Goal: Task Accomplishment & Management: Complete application form

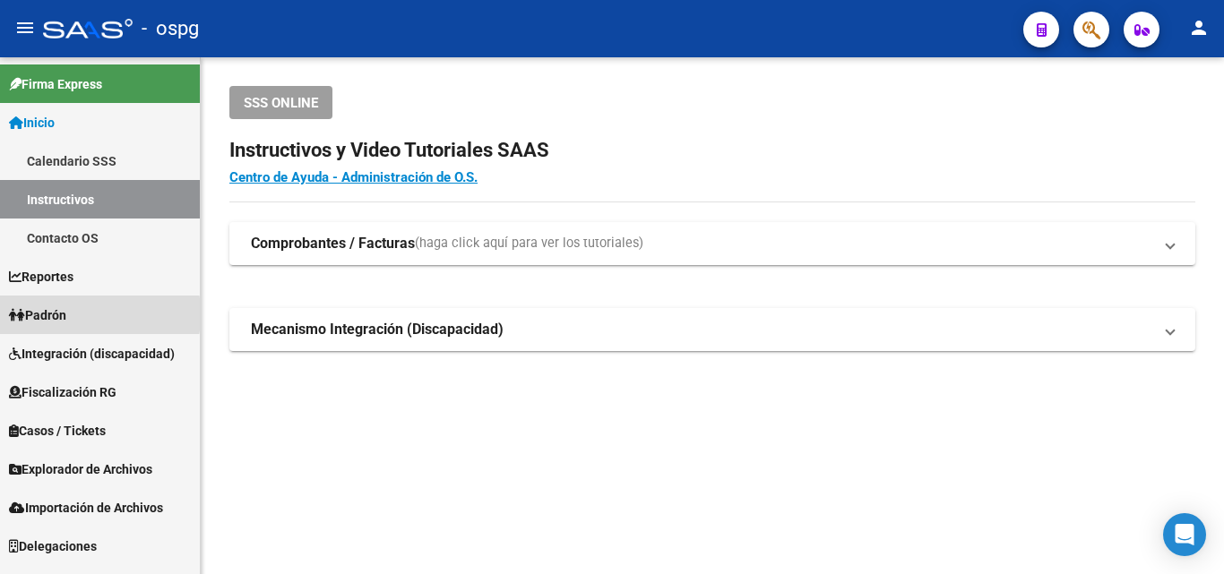
click at [47, 314] on span "Padrón" at bounding box center [37, 316] width 57 height 20
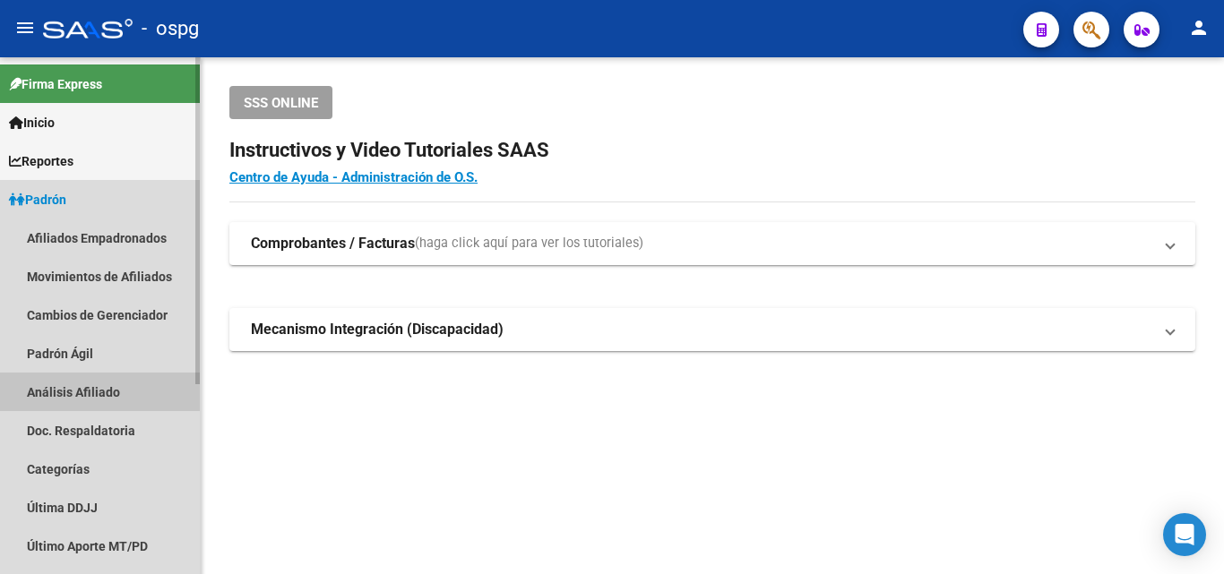
click at [76, 392] on link "Análisis Afiliado" at bounding box center [100, 392] width 200 height 39
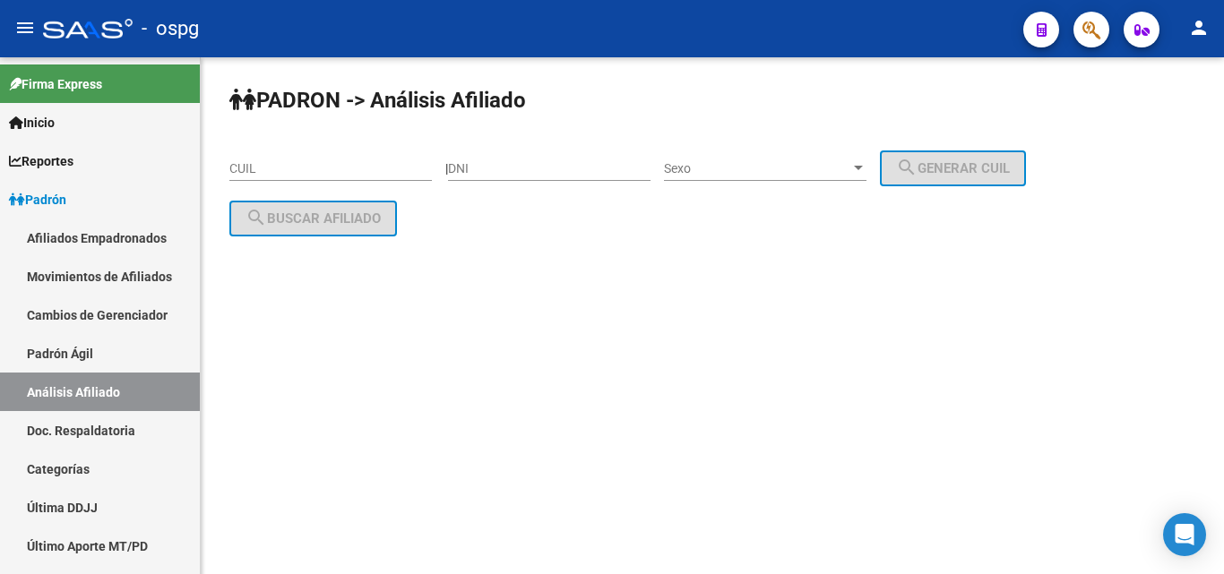
click at [264, 164] on input "CUIL" at bounding box center [330, 168] width 202 height 15
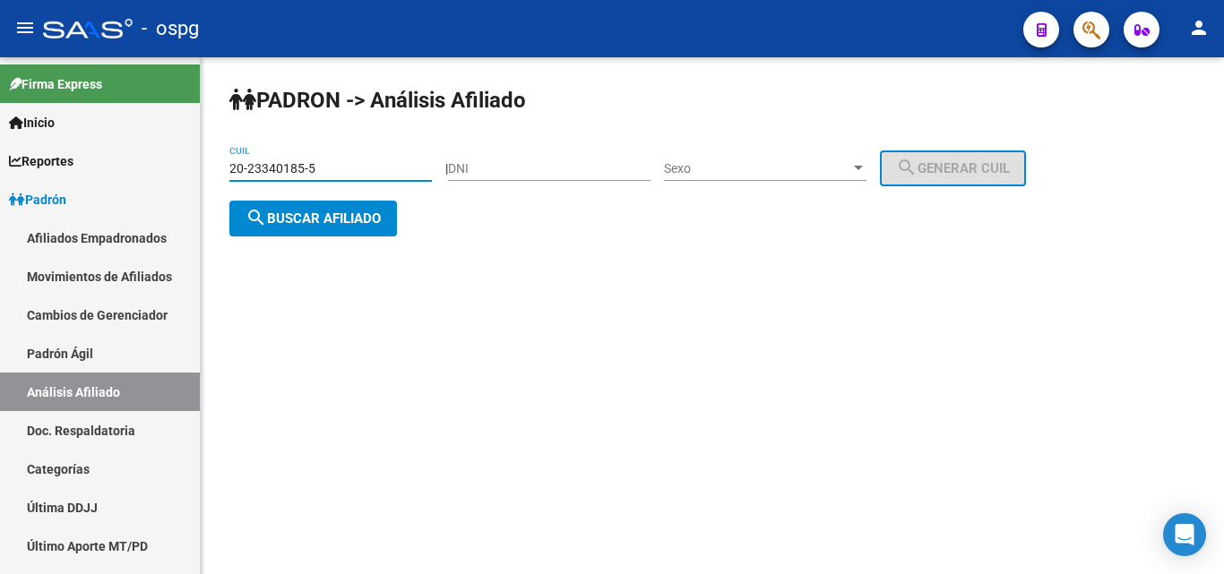
click at [327, 232] on button "search Buscar afiliado" at bounding box center [313, 219] width 168 height 36
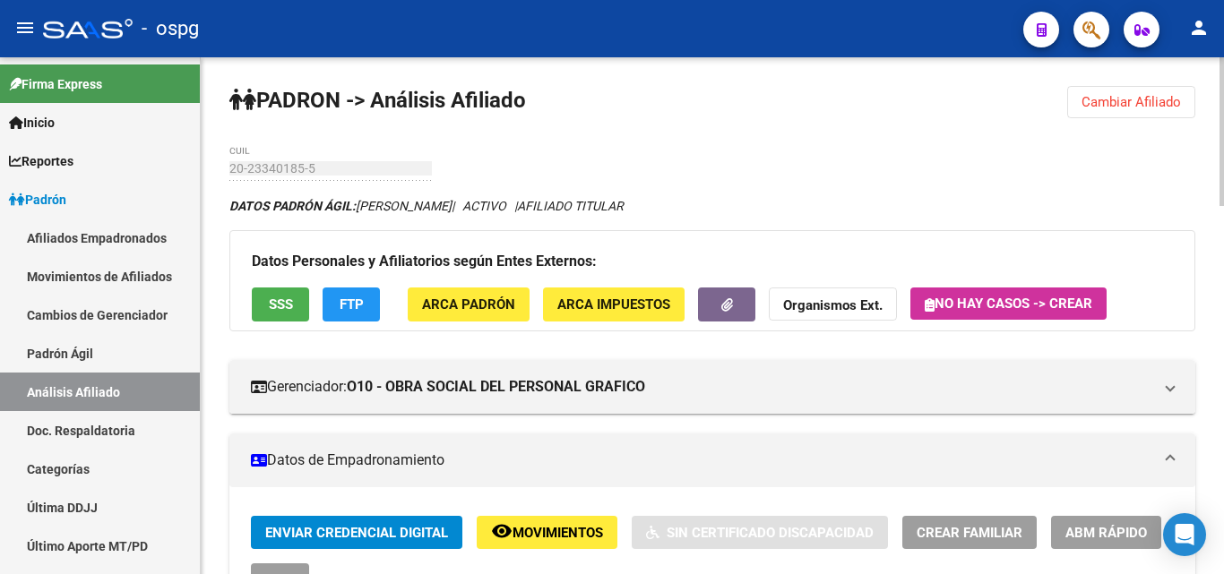
click at [1223, 84] on div at bounding box center [1221, 131] width 4 height 149
click at [1107, 92] on button "Cambiar Afiliado" at bounding box center [1131, 102] width 128 height 32
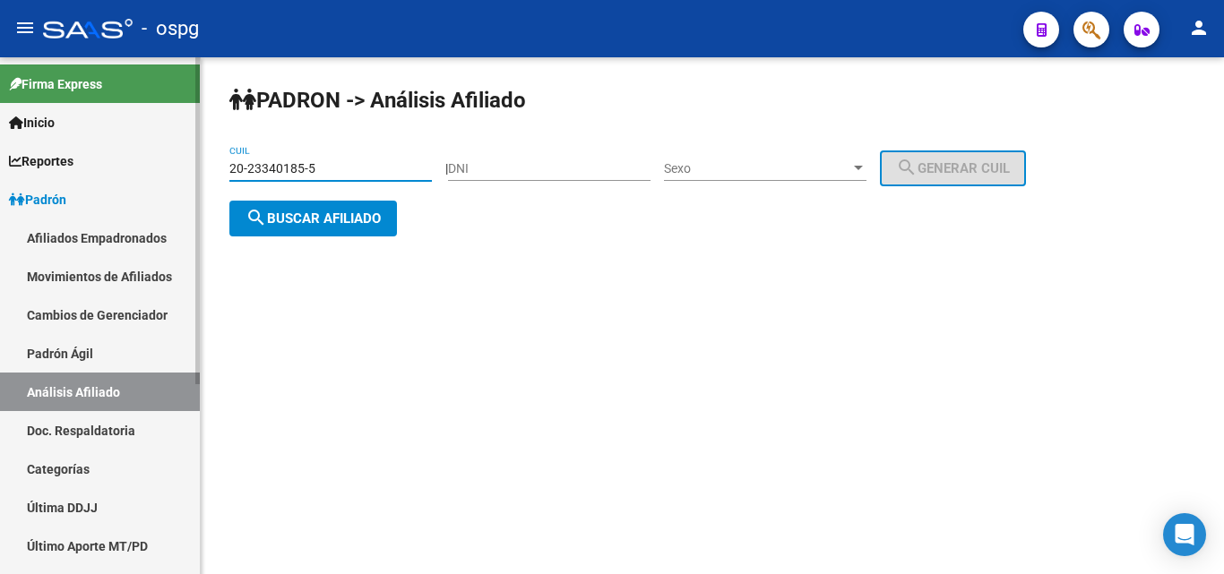
drag, startPoint x: 330, startPoint y: 173, endPoint x: 171, endPoint y: 169, distance: 158.6
click at [171, 169] on mat-sidenav-container "Firma Express Inicio Calendario SSS Instructivos Contacto OS Reportes Ingresos …" at bounding box center [612, 315] width 1224 height 517
type input "27-45415886-0"
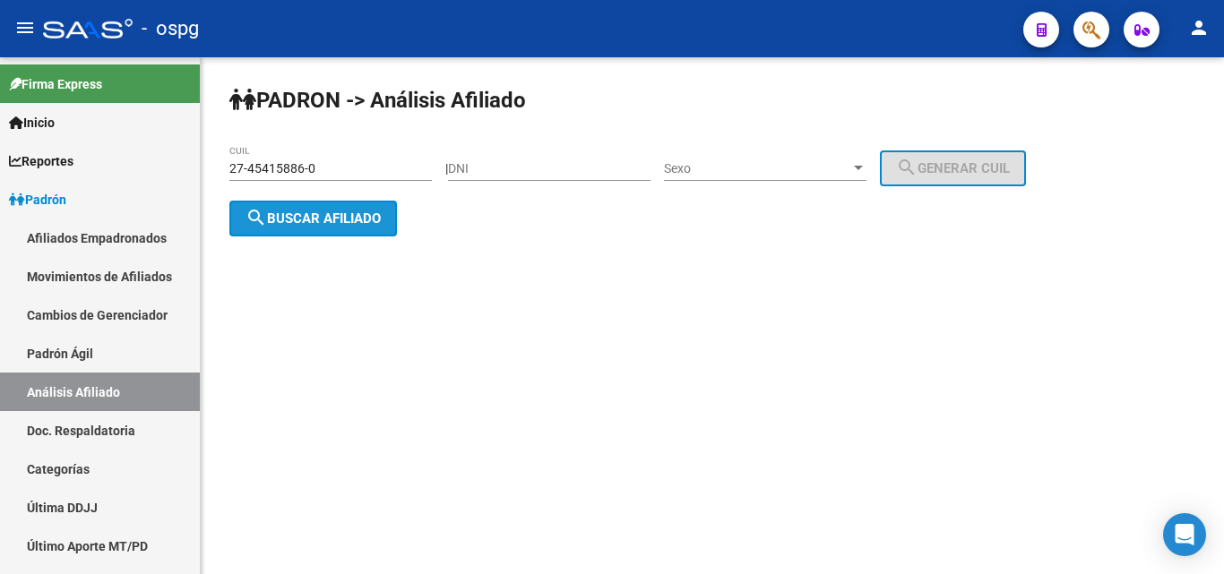
click at [290, 229] on button "search Buscar afiliado" at bounding box center [313, 219] width 168 height 36
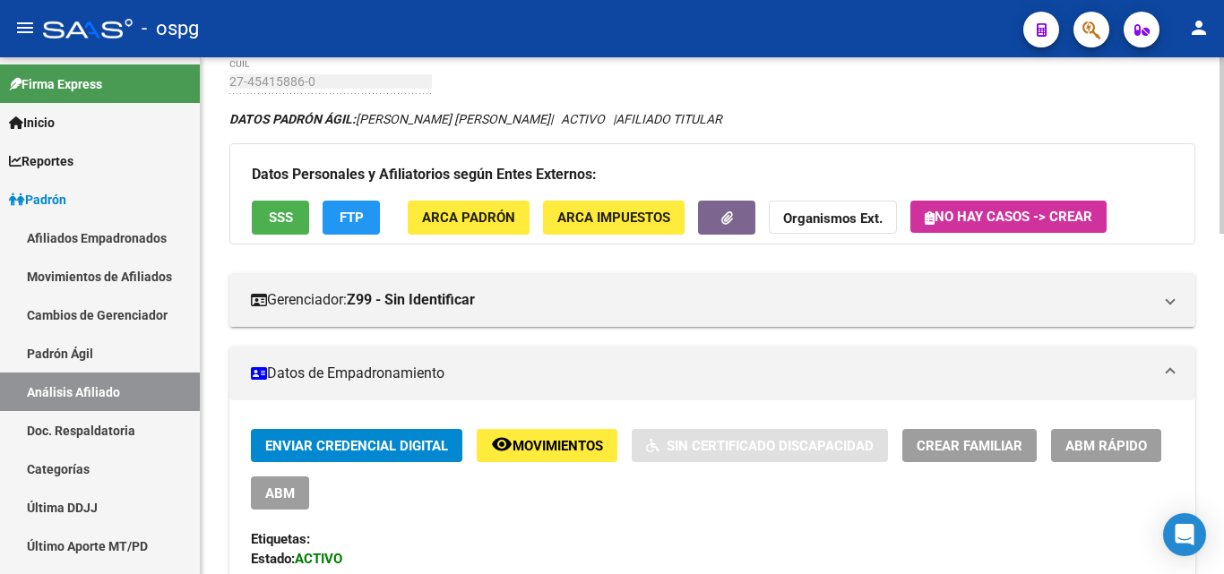
scroll to position [90, 0]
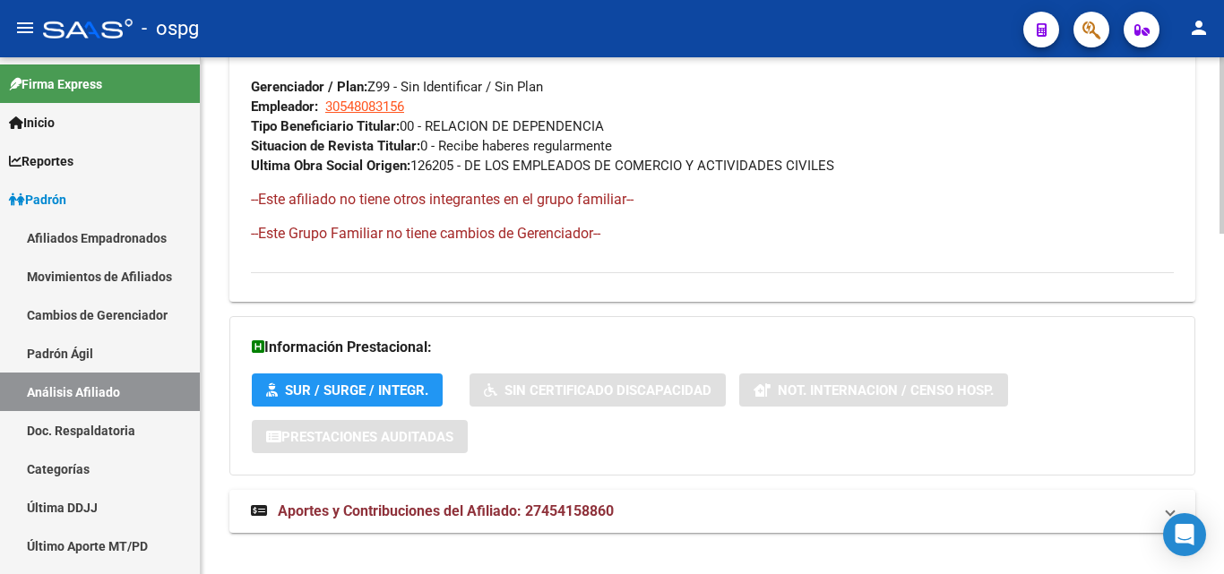
scroll to position [988, 0]
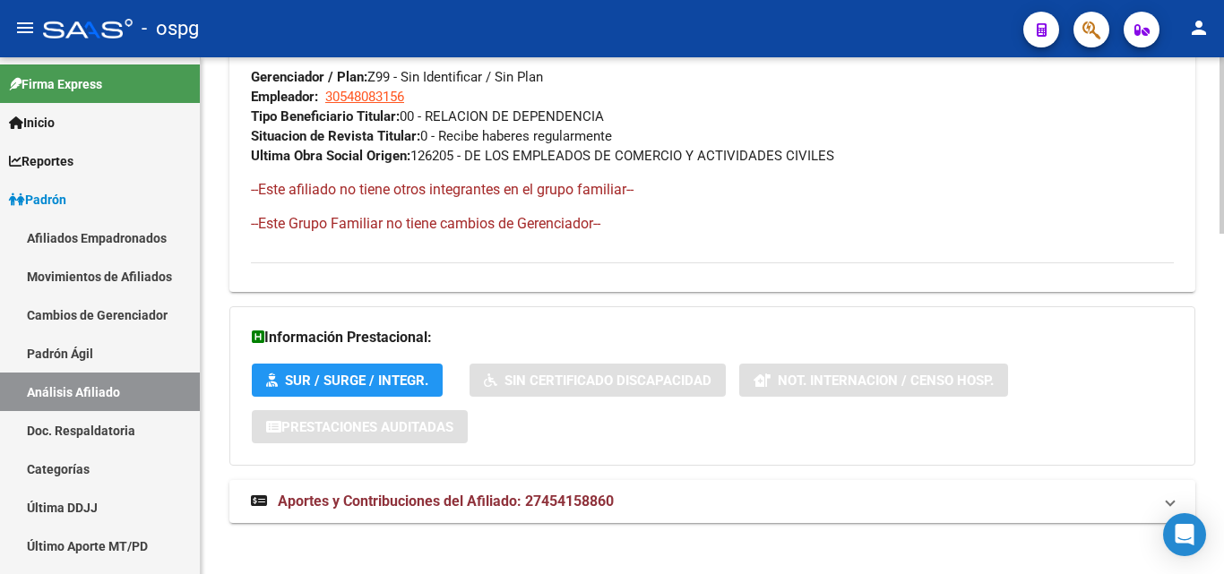
click at [548, 504] on span "Aportes y Contribuciones del Afiliado: 27454158860" at bounding box center [446, 501] width 336 height 17
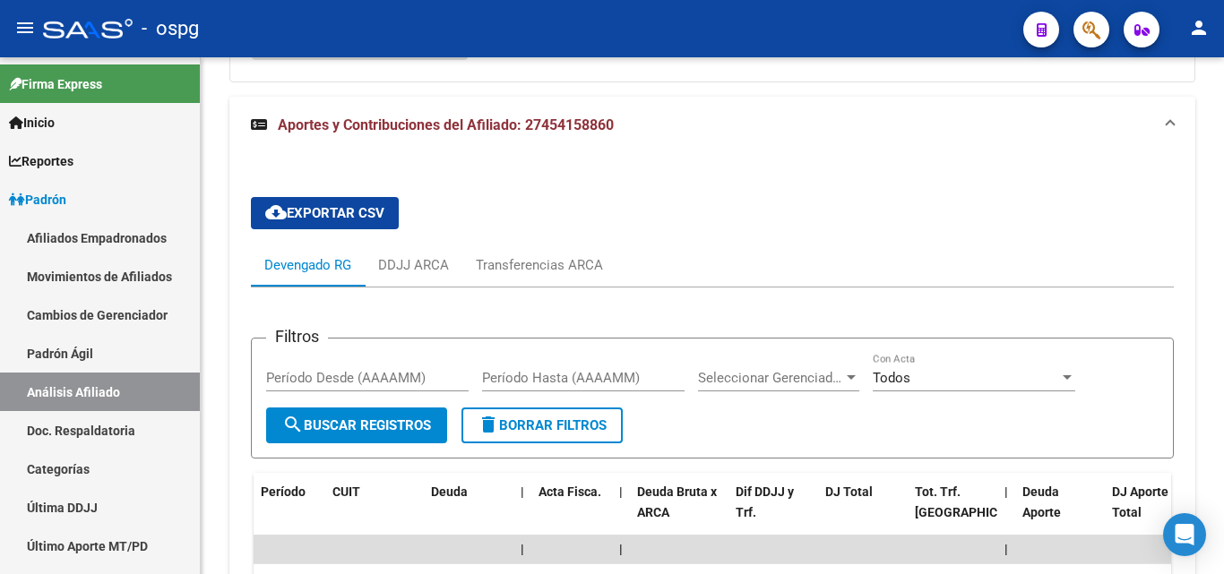
scroll to position [1365, 0]
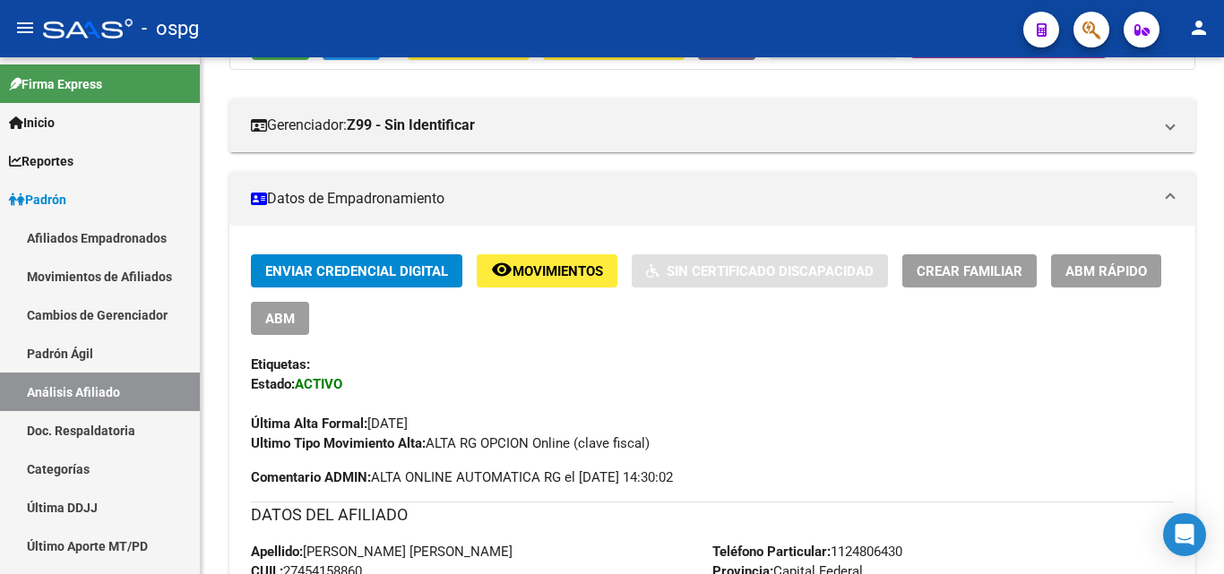
scroll to position [258, 0]
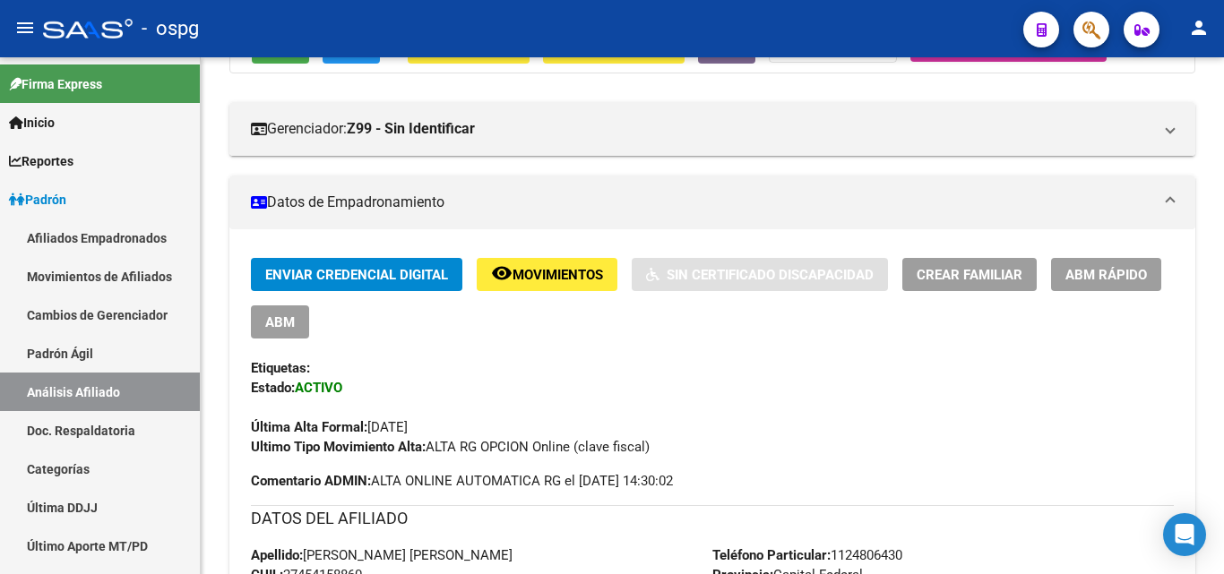
click at [1092, 281] on span "ABM Rápido" at bounding box center [1106, 275] width 82 height 16
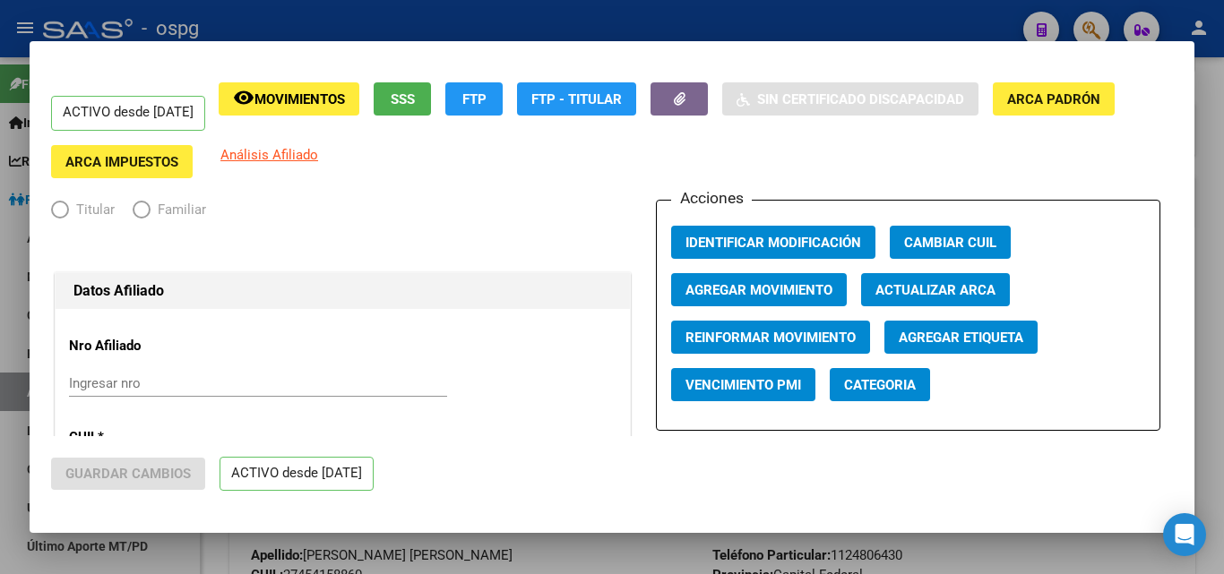
radio input "true"
type input "30-54808315-6"
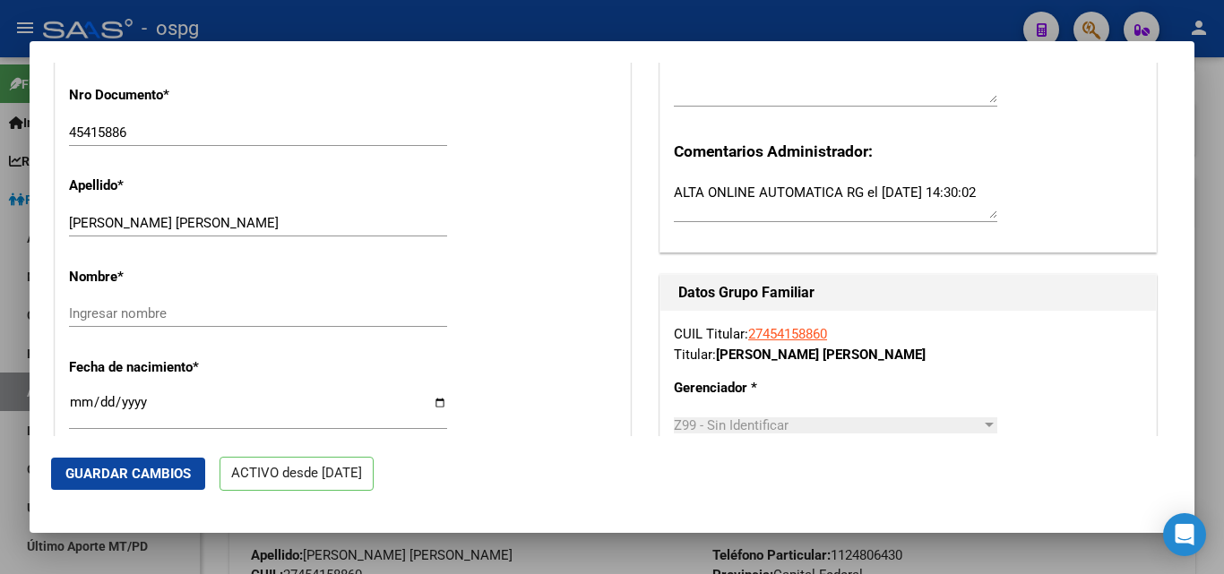
scroll to position [559, 0]
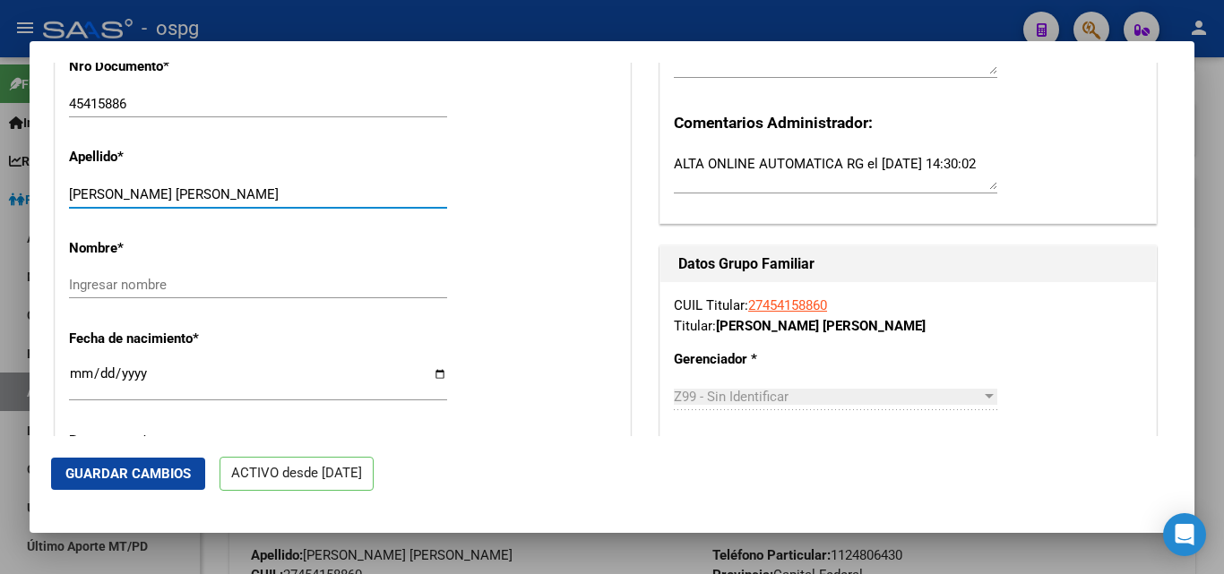
drag, startPoint x: 291, startPoint y: 202, endPoint x: 174, endPoint y: 188, distance: 118.1
click at [174, 188] on div "Apellido * [PERSON_NAME] [PERSON_NAME] Ingresar apellido" at bounding box center [342, 178] width 547 height 90
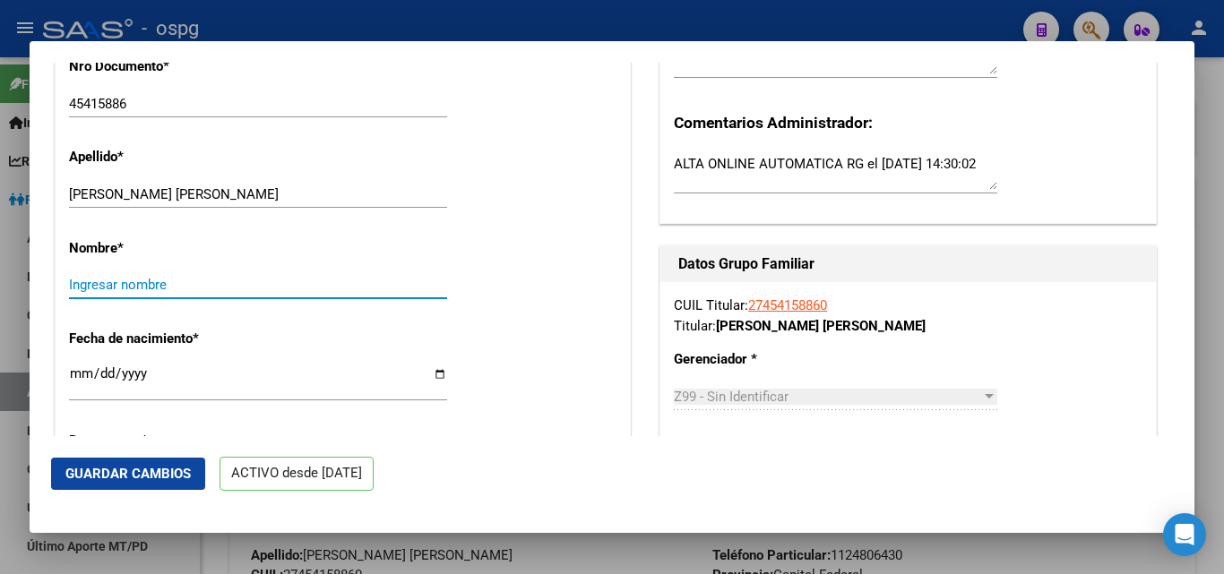
paste input "[PERSON_NAME]"
type input "[PERSON_NAME]"
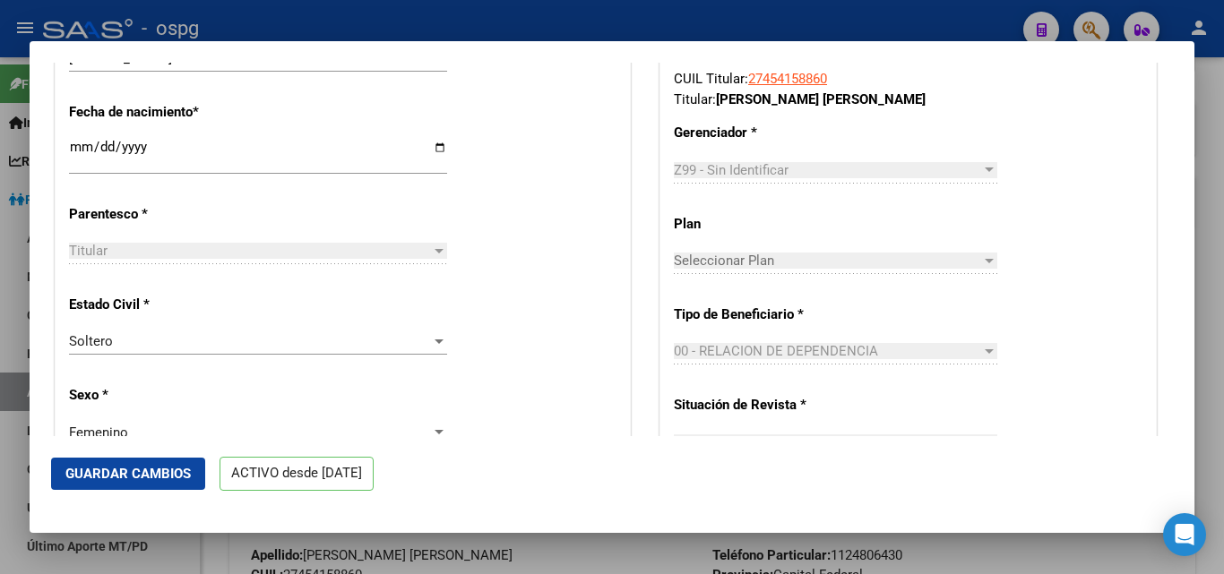
scroll to position [771, 0]
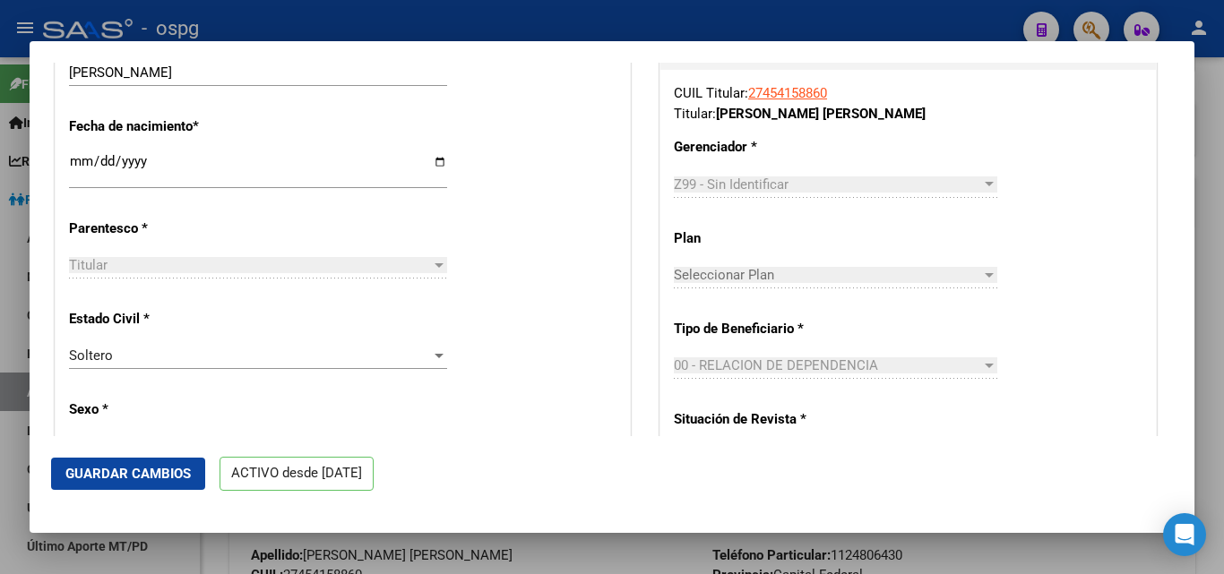
click at [985, 186] on div at bounding box center [989, 184] width 9 height 4
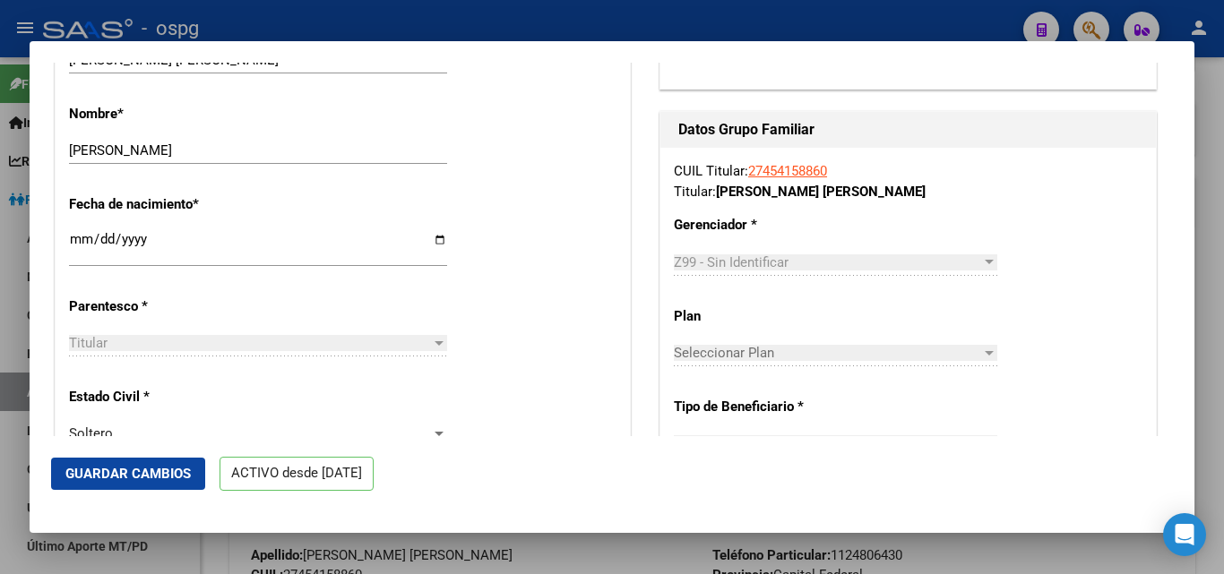
scroll to position [708, 0]
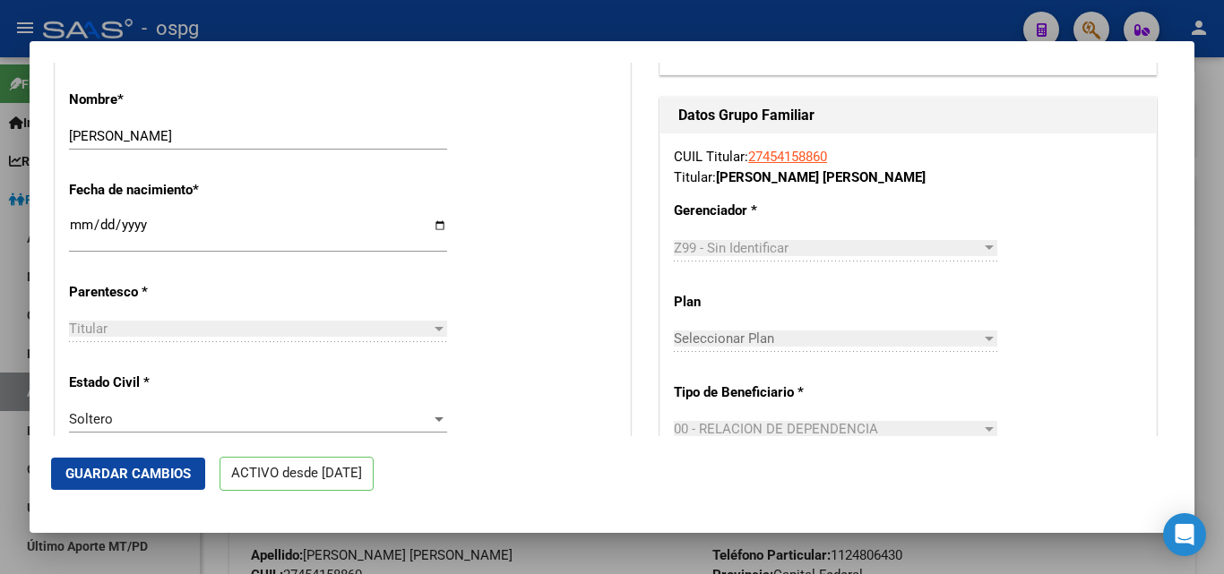
click at [985, 250] on div at bounding box center [989, 247] width 9 height 4
click at [981, 345] on div at bounding box center [989, 339] width 16 height 14
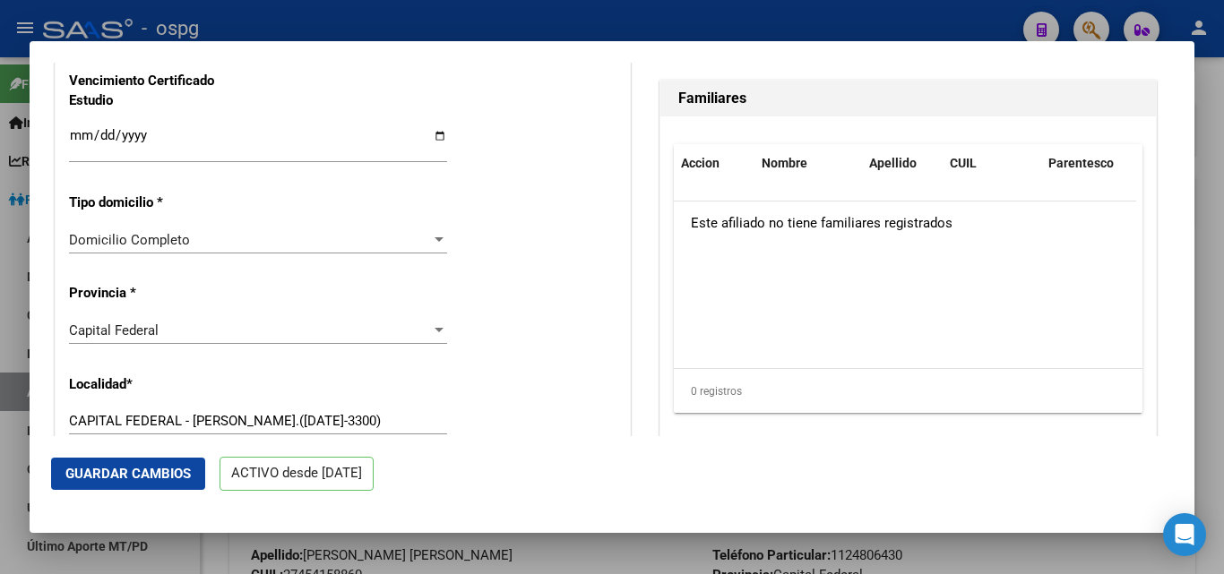
scroll to position [1062, 0]
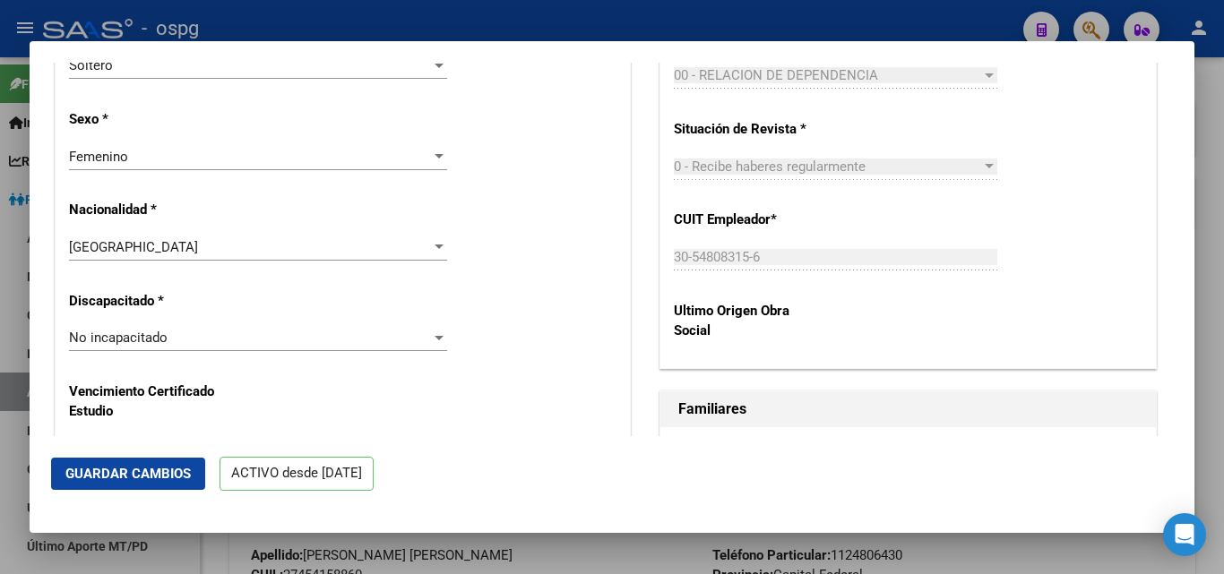
click at [882, 314] on div "Ultimo Origen Obra Social" at bounding box center [908, 321] width 469 height 67
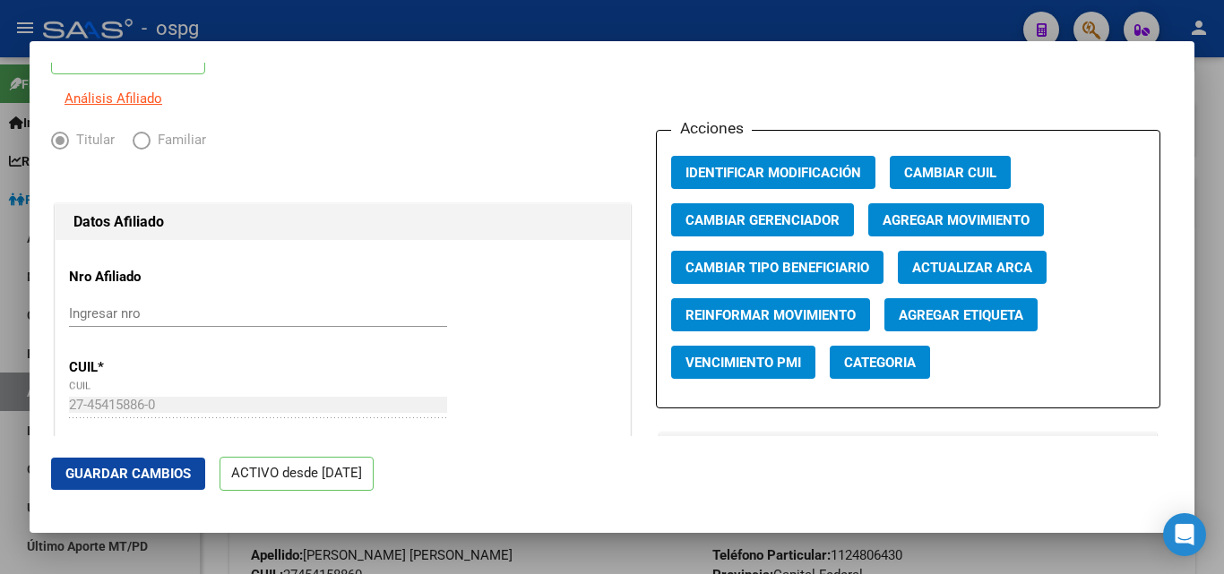
scroll to position [42, 0]
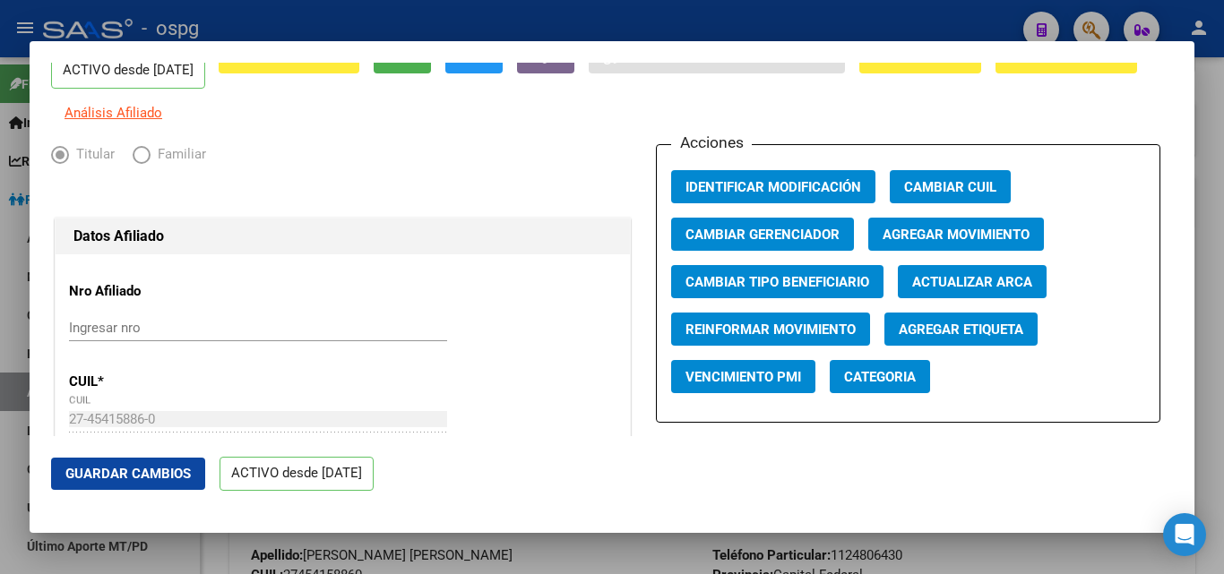
click at [143, 474] on span "Guardar Cambios" at bounding box center [127, 474] width 125 height 16
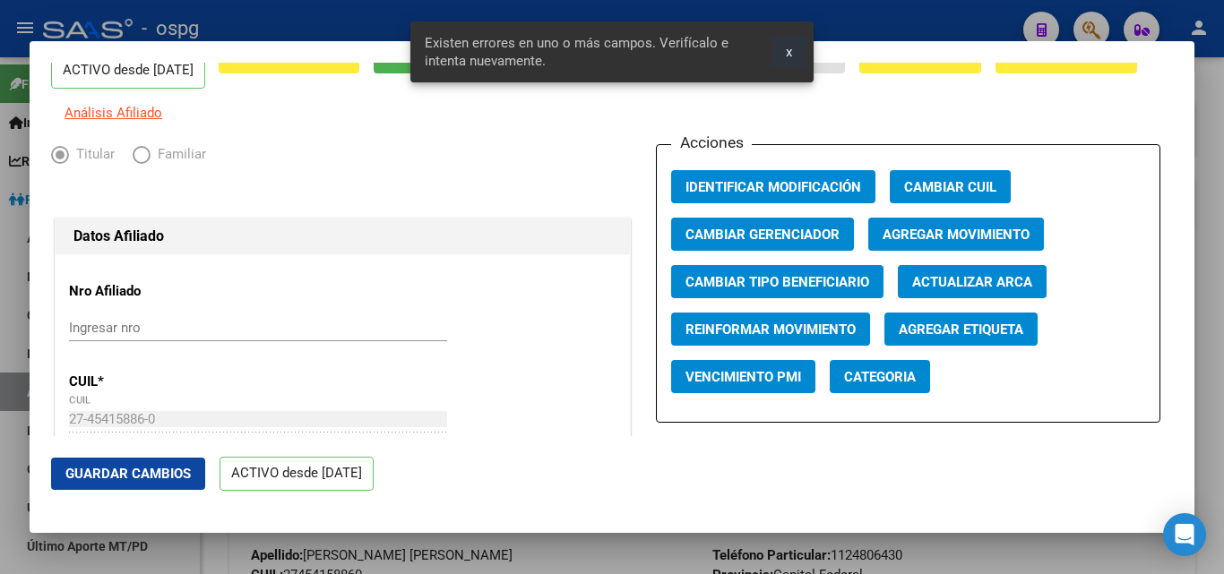
click at [795, 55] on button "x" at bounding box center [788, 52] width 35 height 32
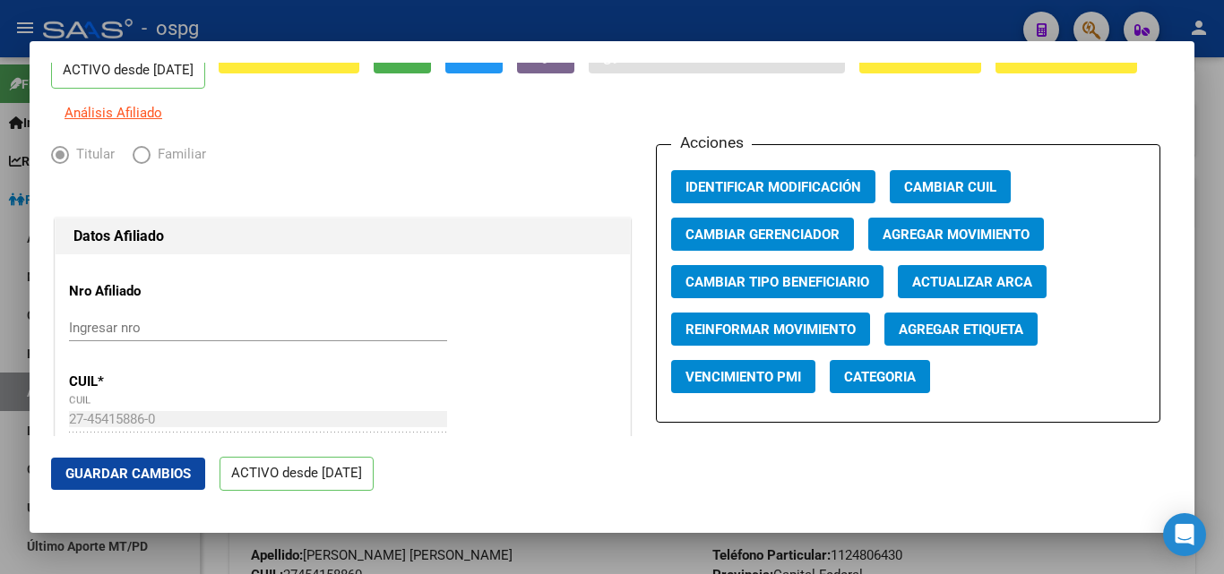
drag, startPoint x: 1196, startPoint y: 113, endPoint x: 1198, endPoint y: 142, distance: 29.6
click at [1198, 142] on div at bounding box center [612, 287] width 1224 height 574
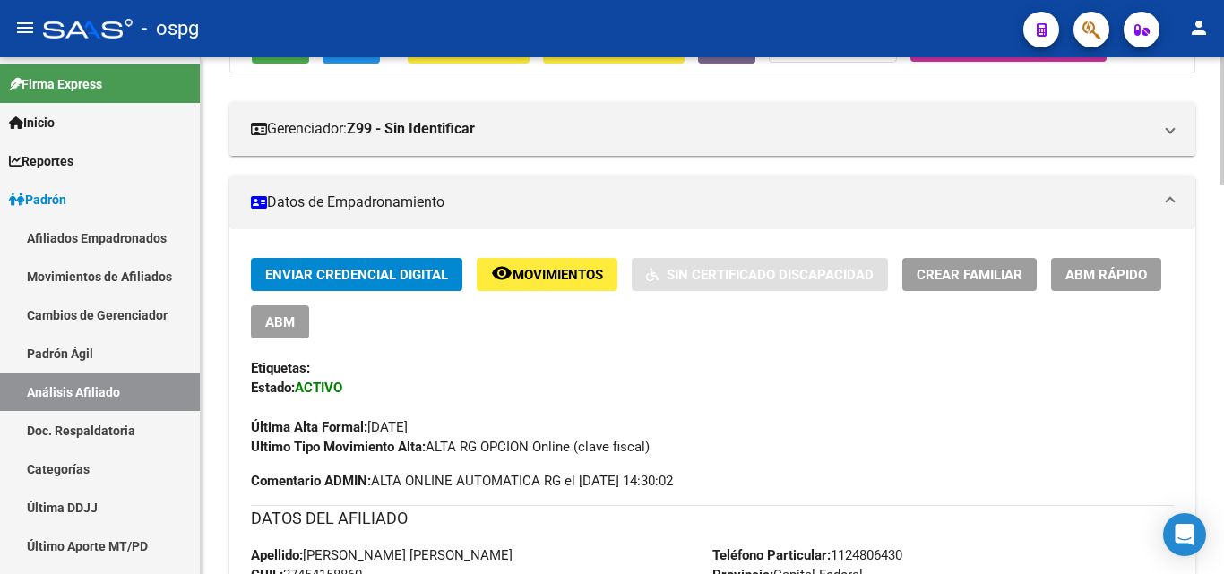
scroll to position [504, 0]
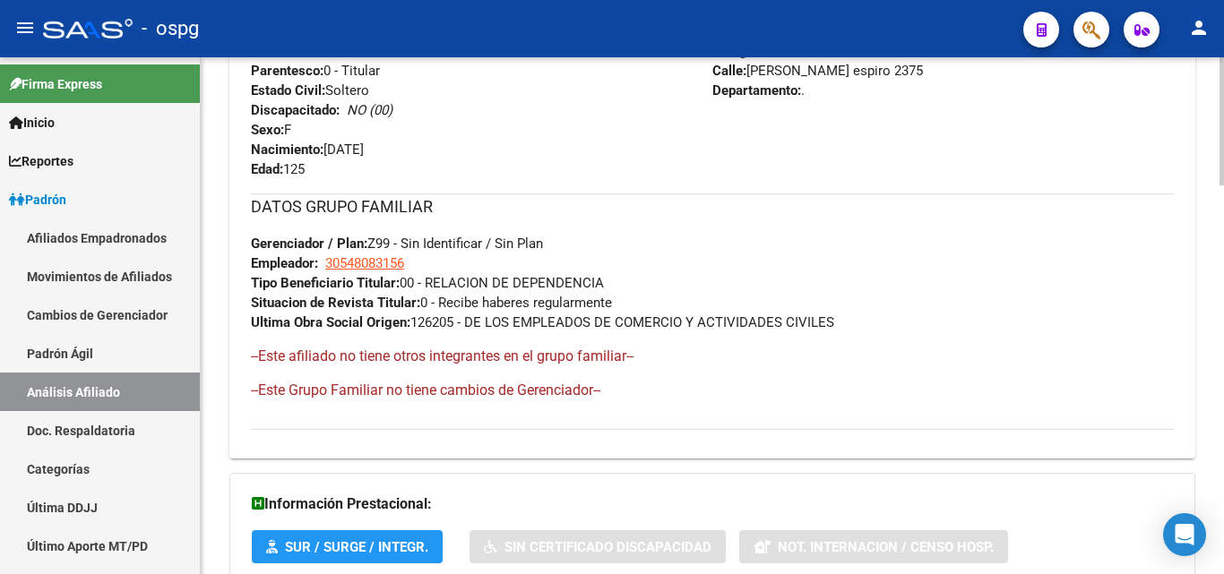
click at [1223, 315] on div at bounding box center [1221, 327] width 4 height 128
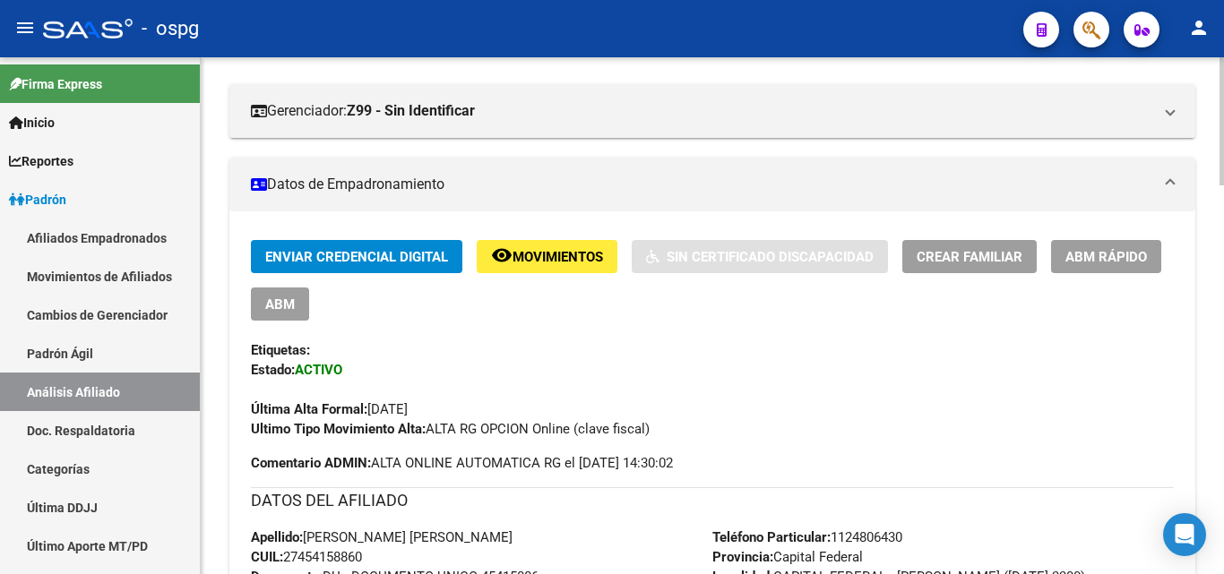
scroll to position [250, 0]
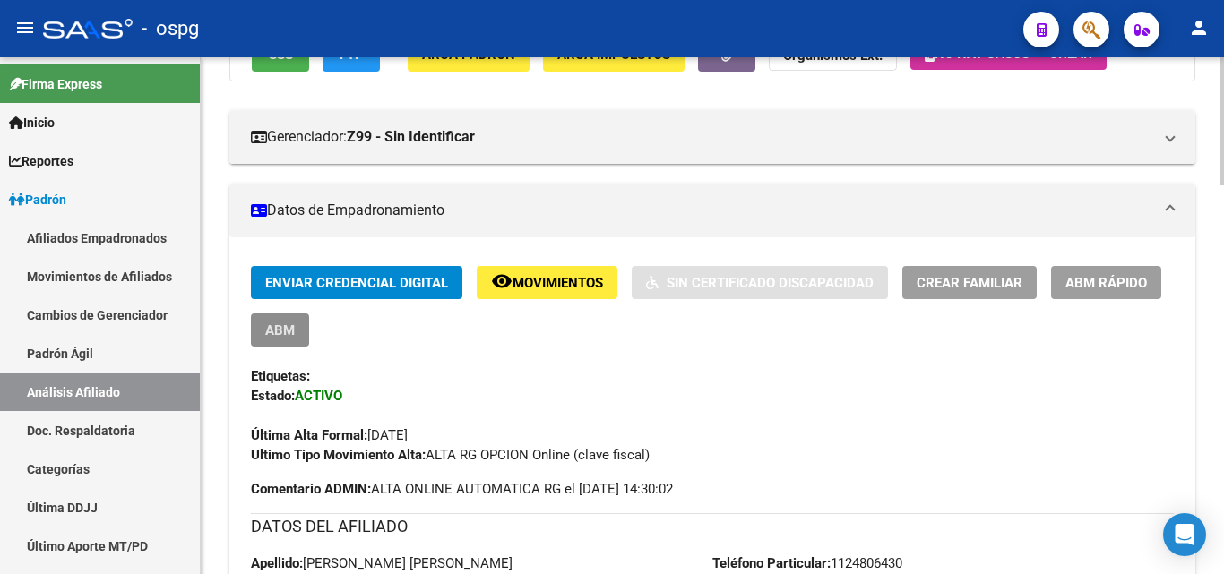
click at [273, 320] on button "ABM" at bounding box center [280, 330] width 58 height 33
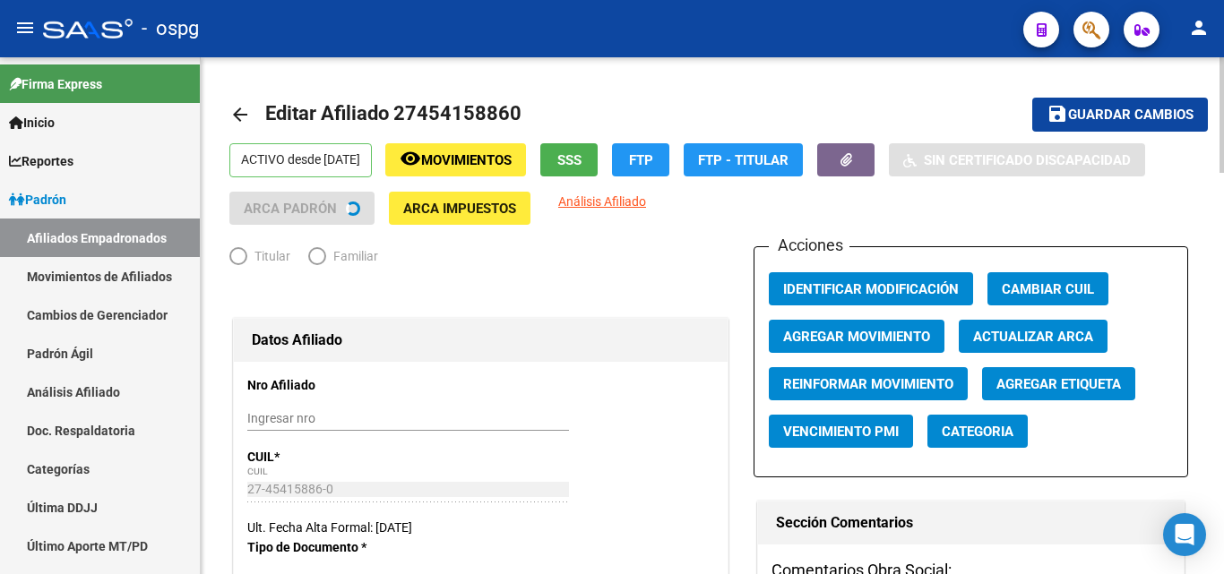
radio input "true"
type input "30-54808315-6"
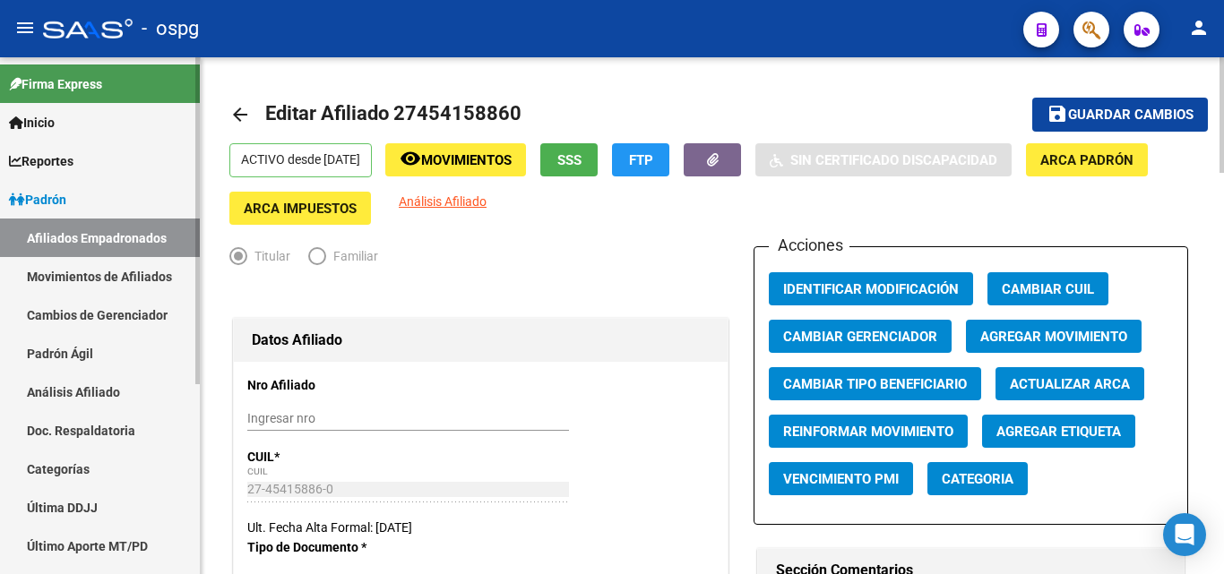
click at [80, 391] on link "Análisis Afiliado" at bounding box center [100, 392] width 200 height 39
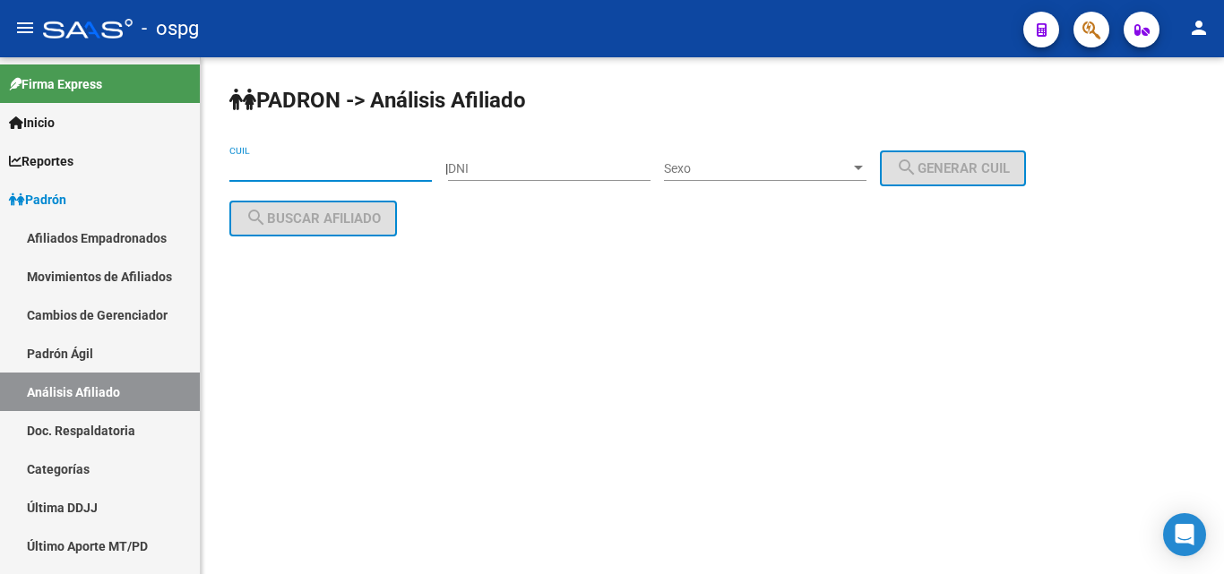
click at [285, 163] on input "CUIL" at bounding box center [330, 168] width 202 height 15
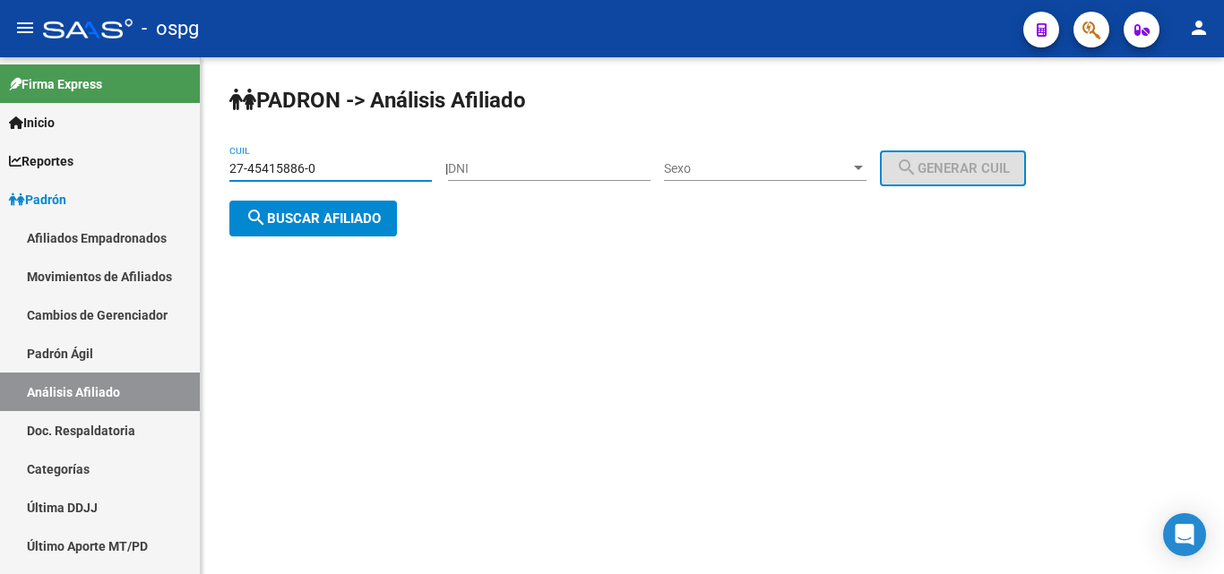
type input "27-45415886-0"
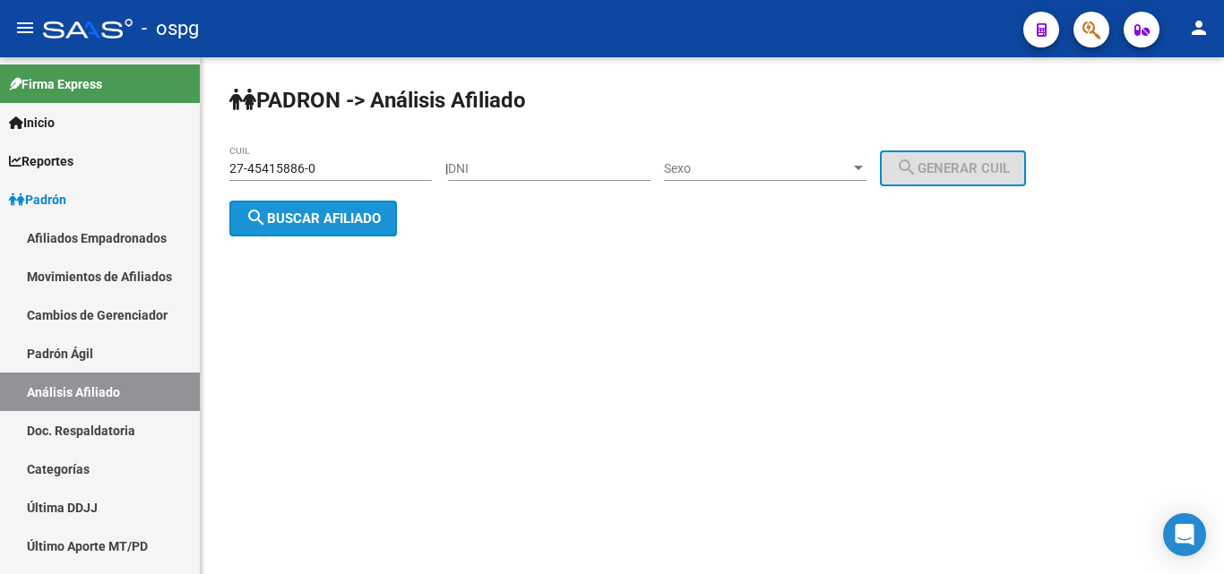
click at [362, 214] on span "search Buscar afiliado" at bounding box center [312, 219] width 135 height 16
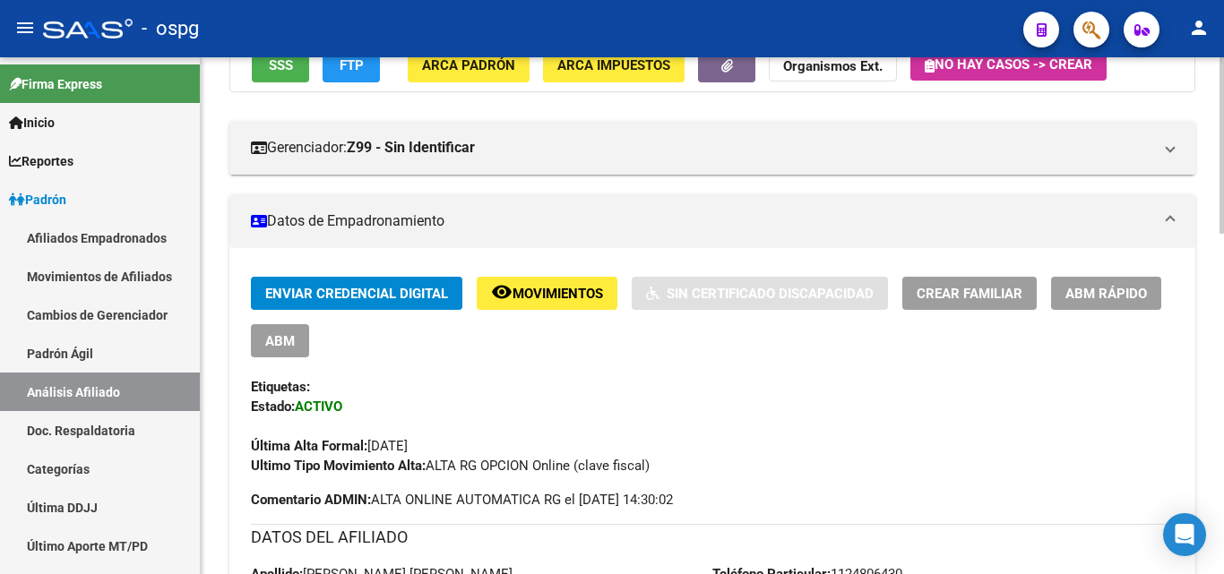
scroll to position [374, 0]
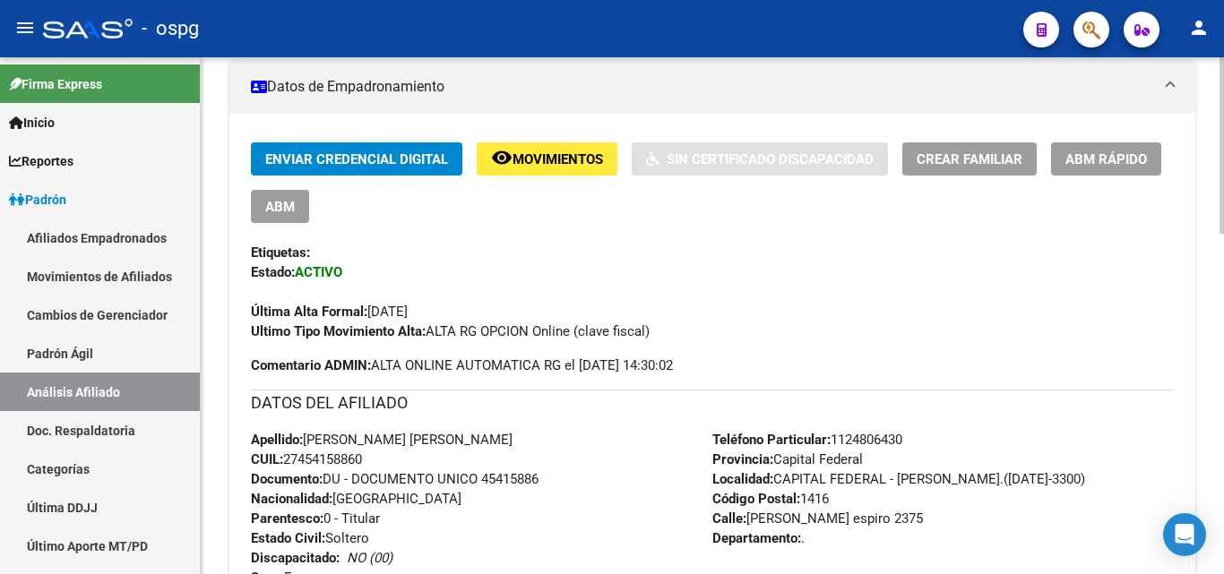
click at [1219, 320] on div at bounding box center [1221, 273] width 4 height 177
click at [1095, 165] on span "ABM Rápido" at bounding box center [1106, 159] width 82 height 16
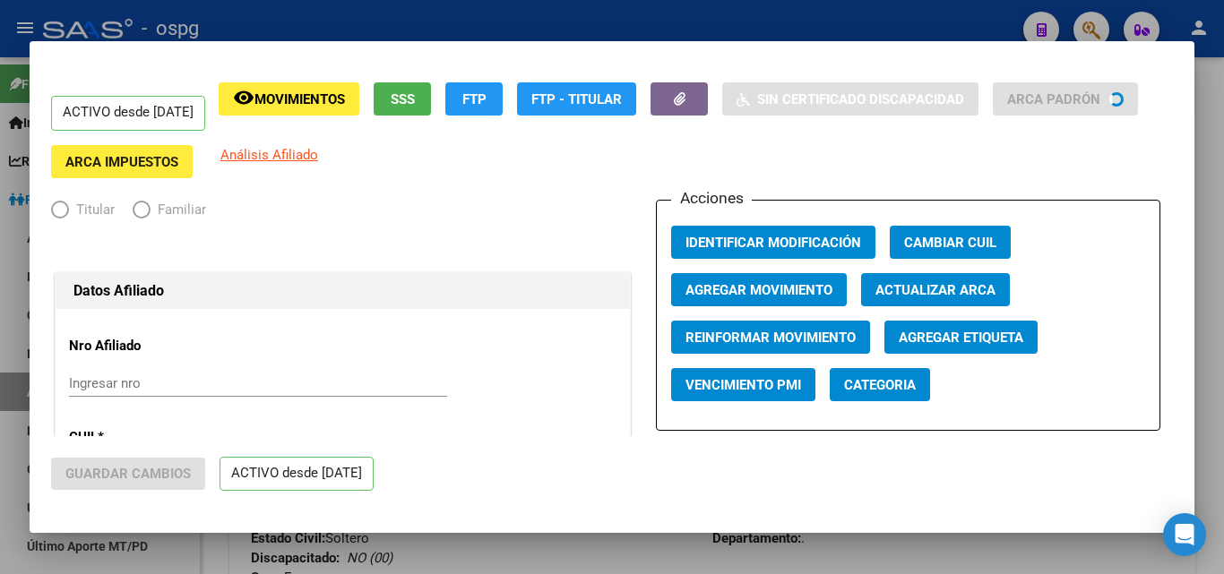
radio input "true"
type input "30-54808315-6"
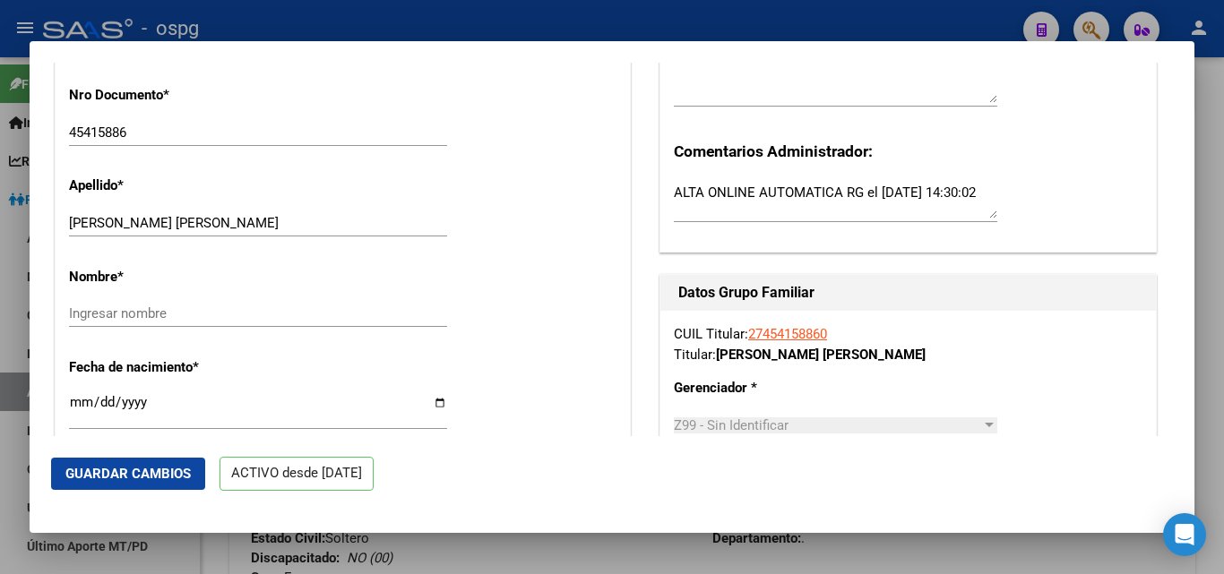
scroll to position [538, 0]
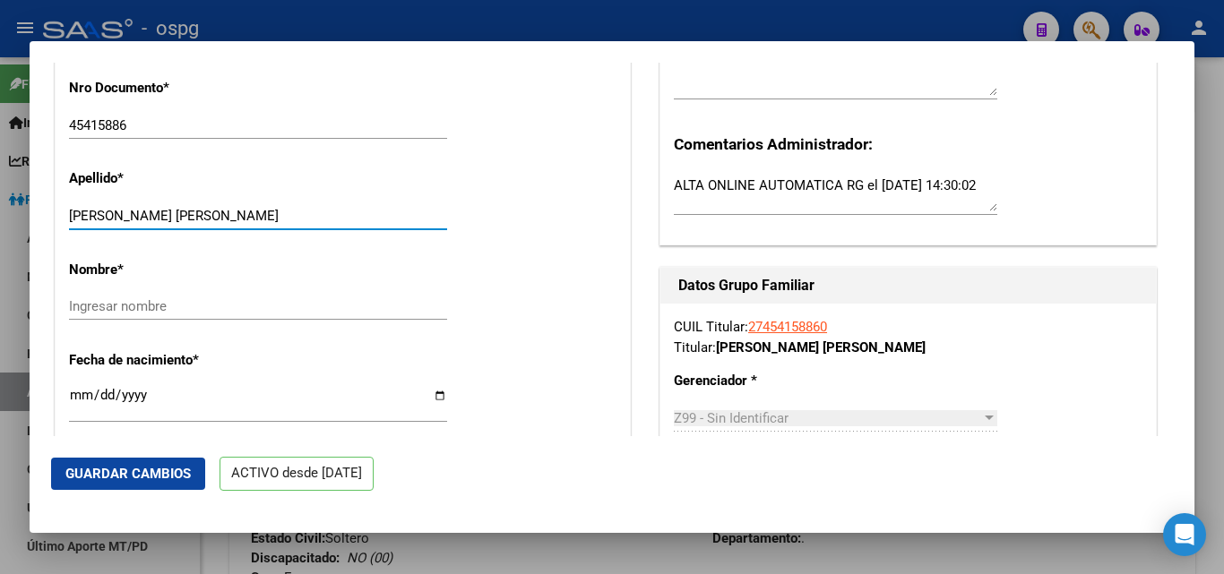
drag, startPoint x: 342, startPoint y: 233, endPoint x: 169, endPoint y: 223, distance: 173.2
click at [169, 223] on input "[PERSON_NAME] [PERSON_NAME]" at bounding box center [258, 216] width 378 height 16
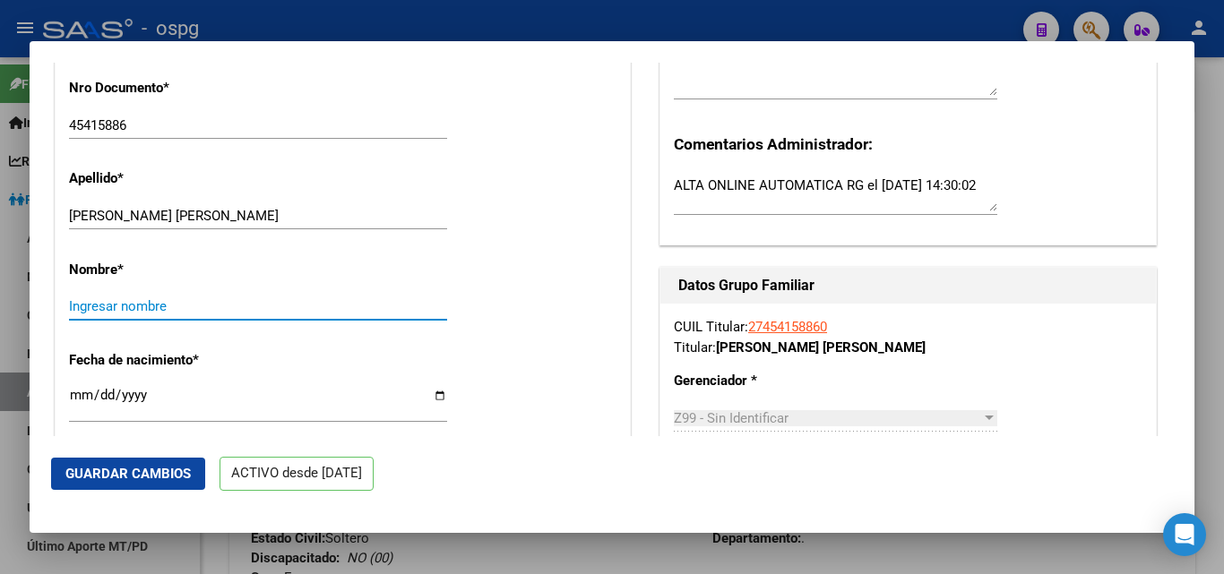
click at [127, 314] on input "Ingresar nombre" at bounding box center [258, 306] width 378 height 16
paste input "[PERSON_NAME]"
type input "[PERSON_NAME]"
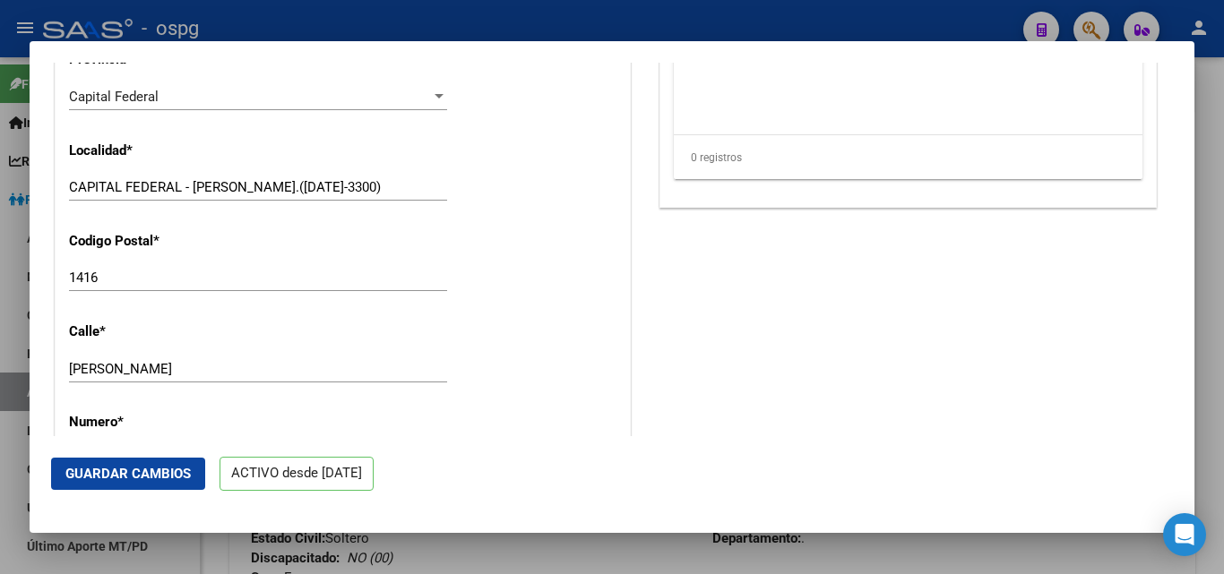
scroll to position [1635, 0]
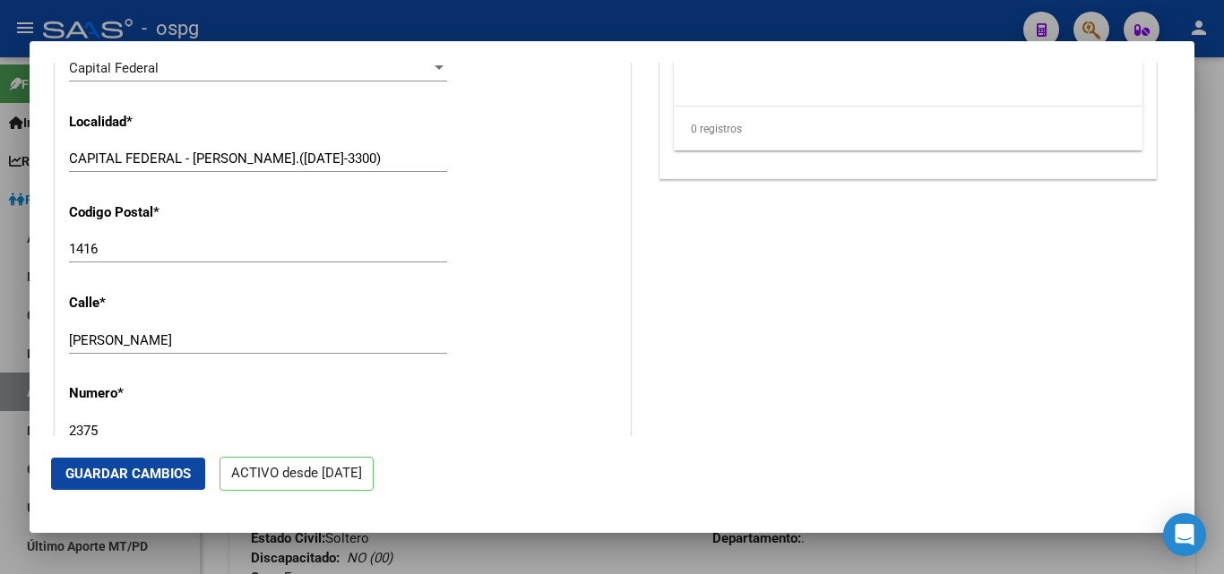
click at [146, 478] on span "Guardar Cambios" at bounding box center [127, 474] width 125 height 16
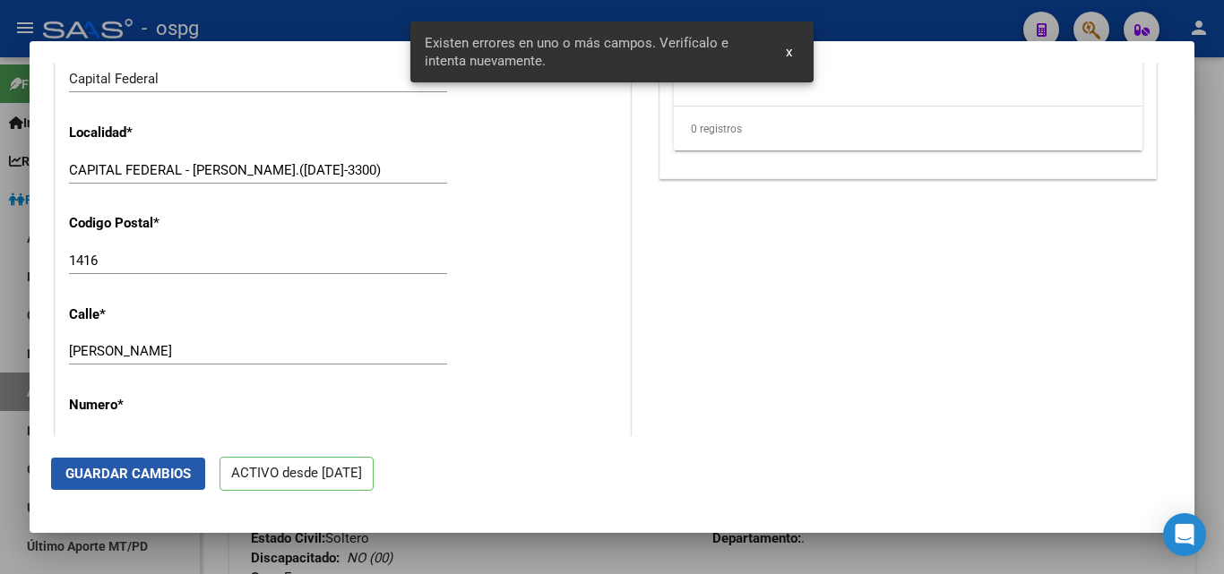
scroll to position [1646, 0]
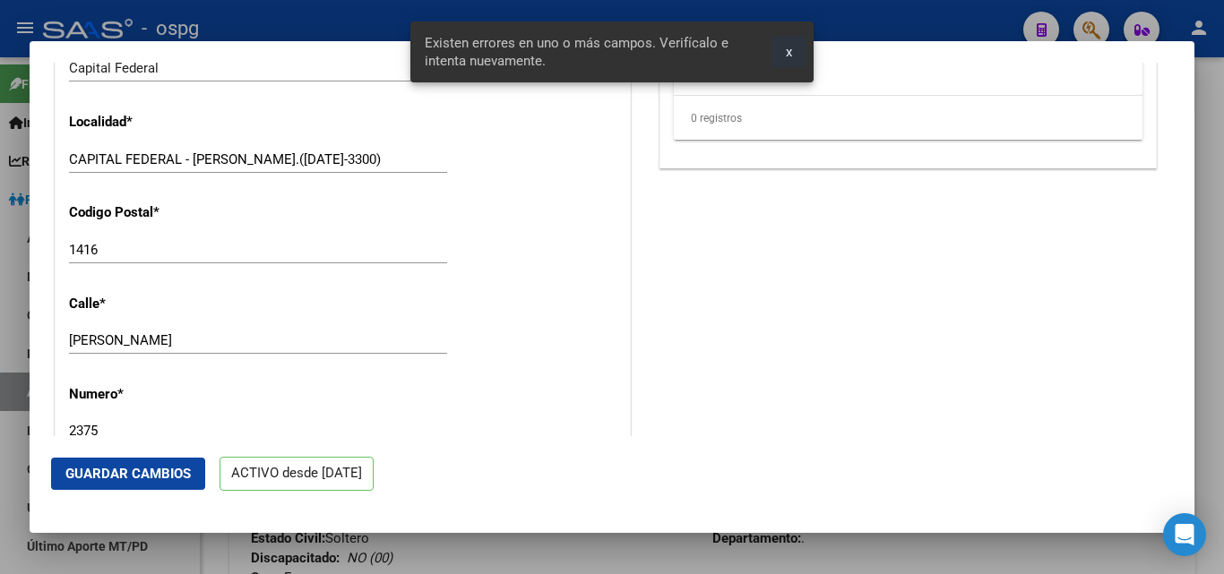
click at [795, 47] on button "x" at bounding box center [788, 52] width 35 height 32
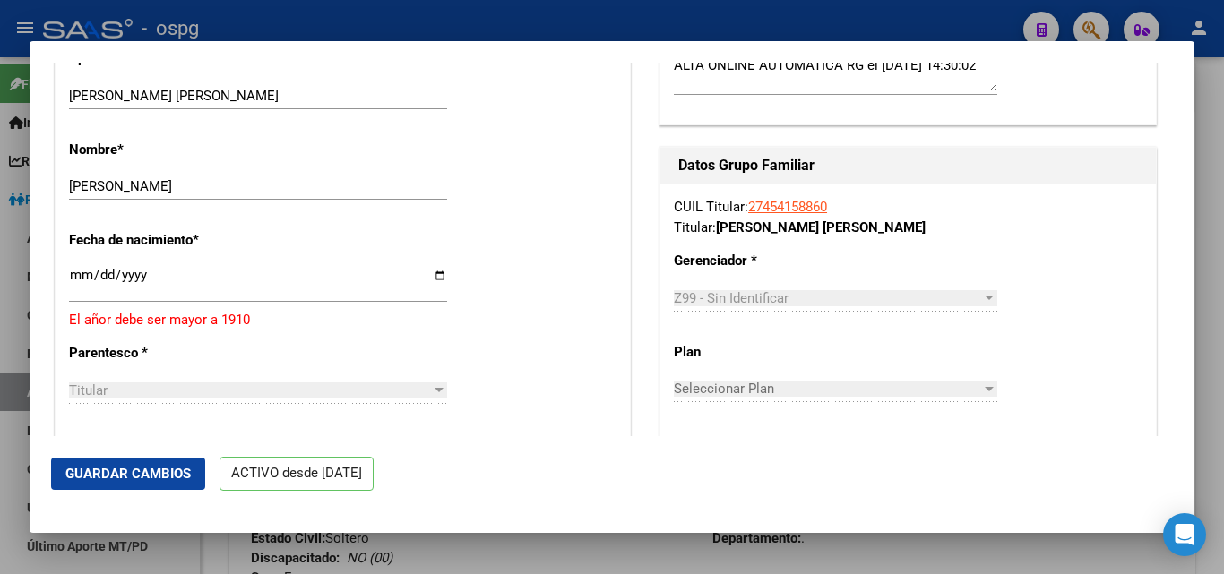
scroll to position [779, 0]
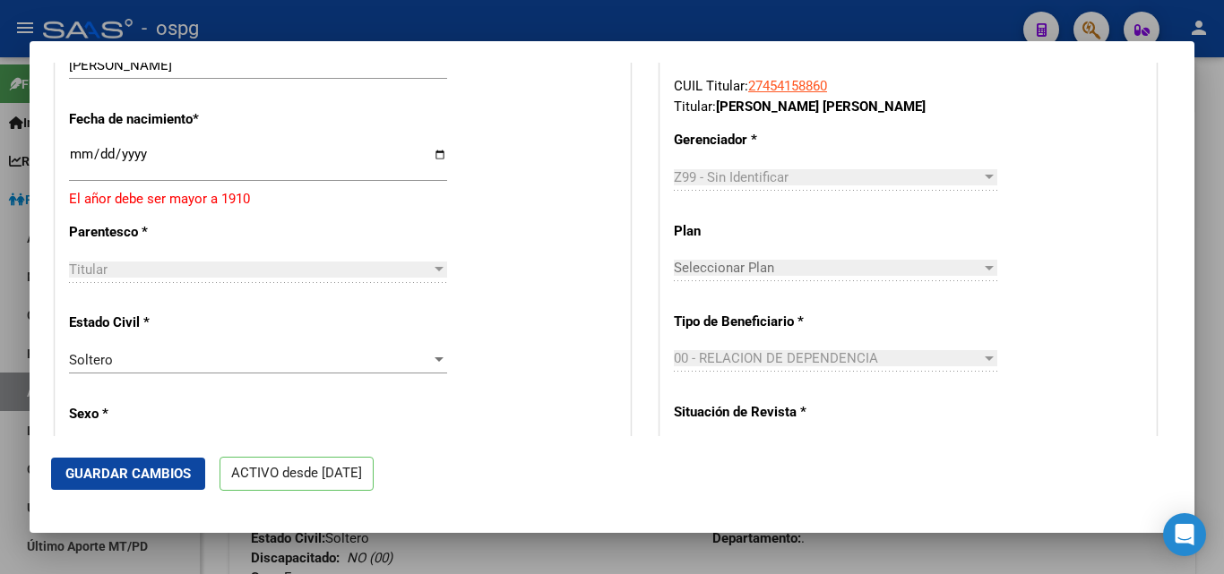
click at [981, 275] on div at bounding box center [989, 268] width 16 height 14
click at [985, 361] on div at bounding box center [989, 359] width 9 height 4
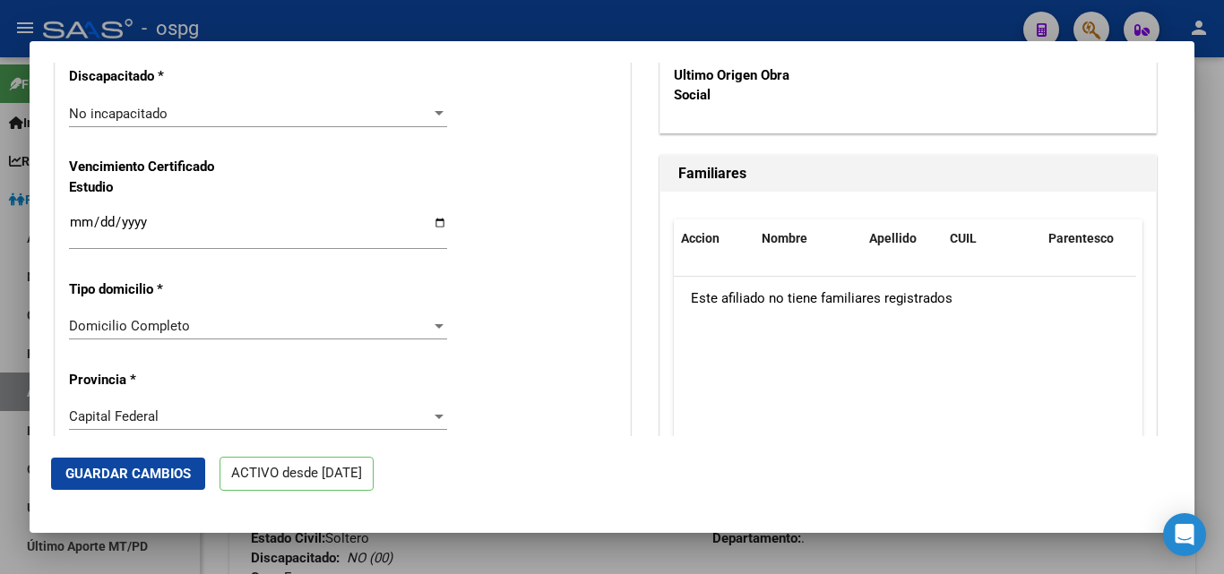
scroll to position [1390, 0]
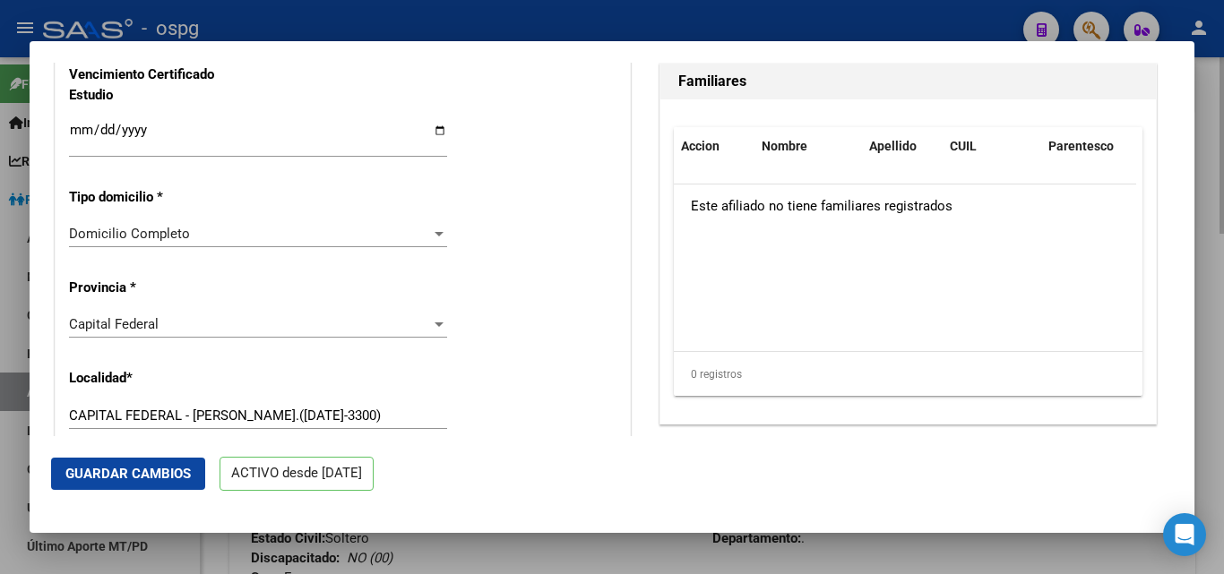
click at [1208, 88] on div at bounding box center [612, 287] width 1224 height 574
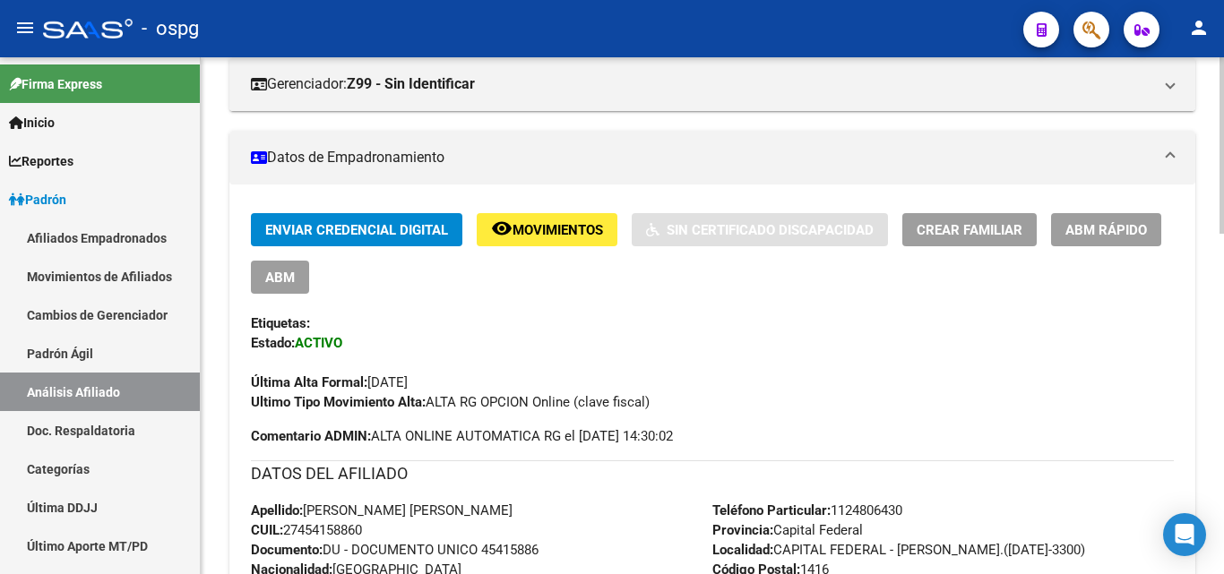
scroll to position [300, 0]
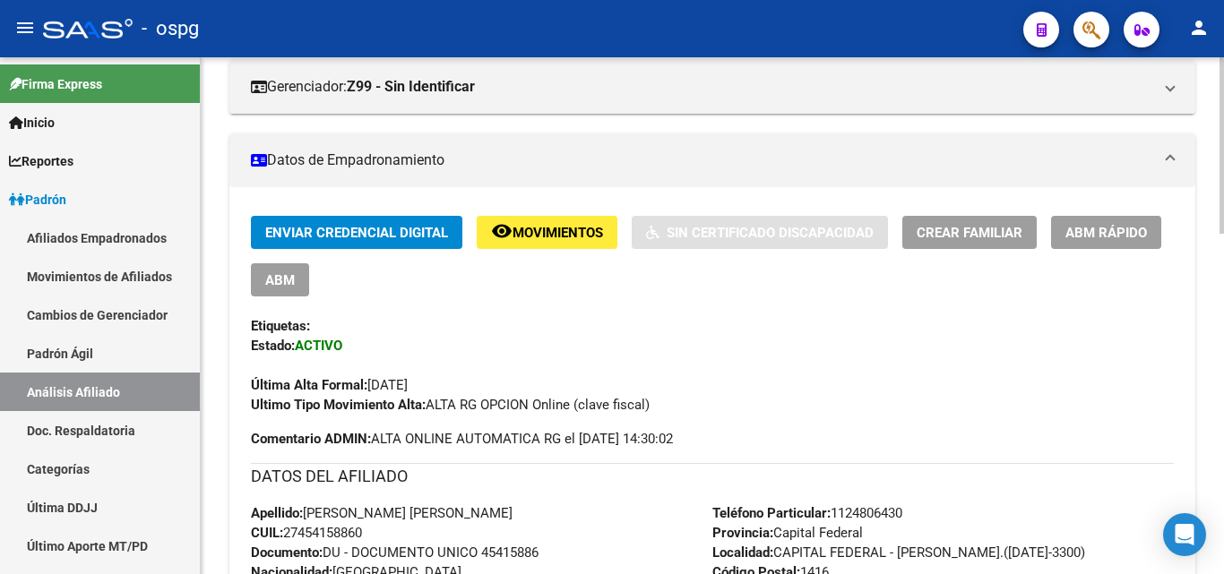
click at [1195, 181] on div "PADRON -> Análisis Afiliado Cambiar Afiliado 27-45415886-0 CUIL DATOS PADRÓN ÁG…" at bounding box center [715, 515] width 1028 height 1517
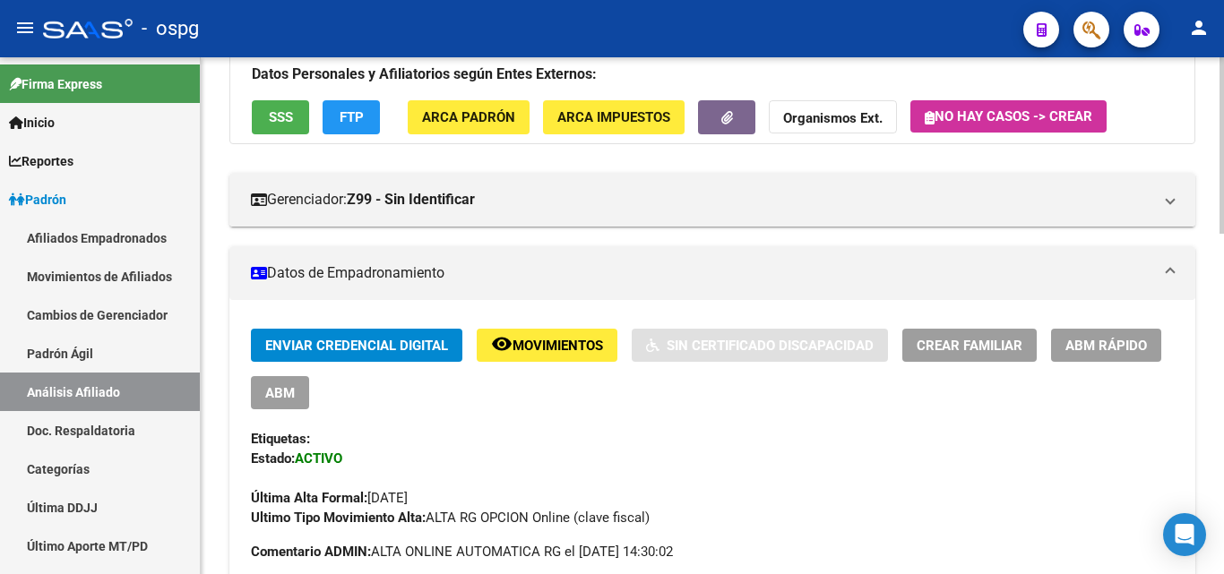
scroll to position [219, 0]
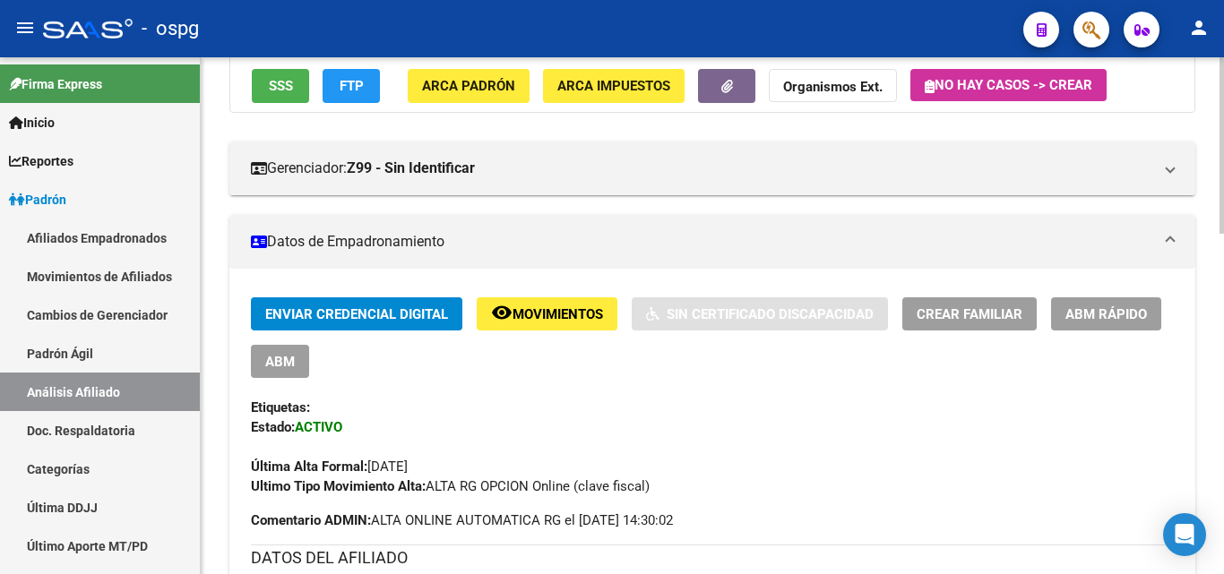
click at [1223, 201] on div at bounding box center [1221, 220] width 4 height 177
click at [1122, 310] on span "ABM Rápido" at bounding box center [1106, 314] width 82 height 16
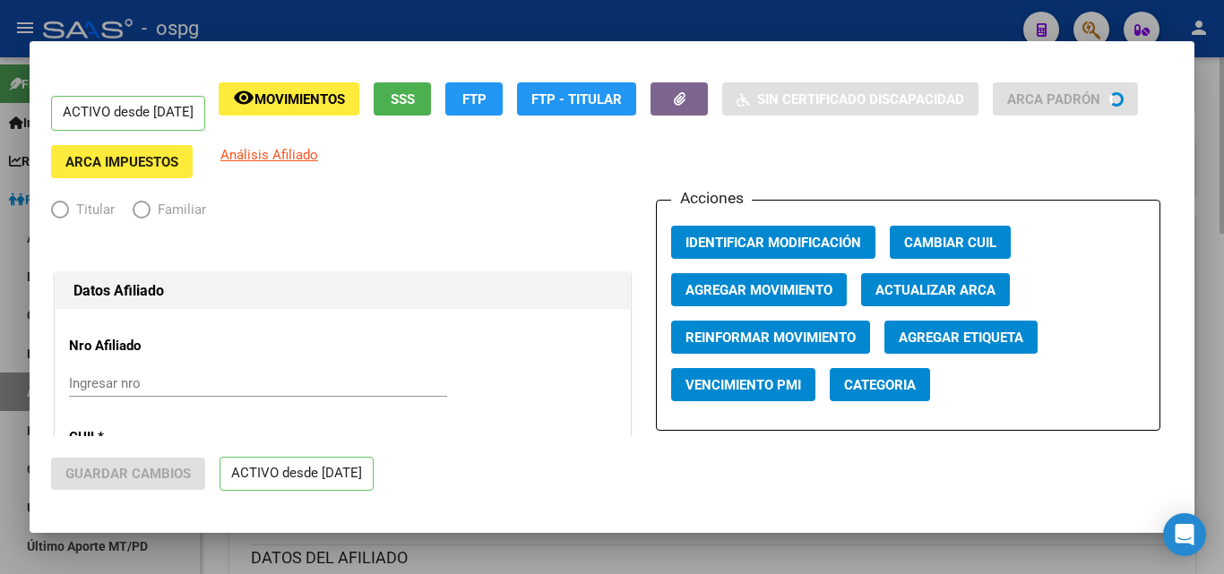
radio input "true"
type input "30-54808315-6"
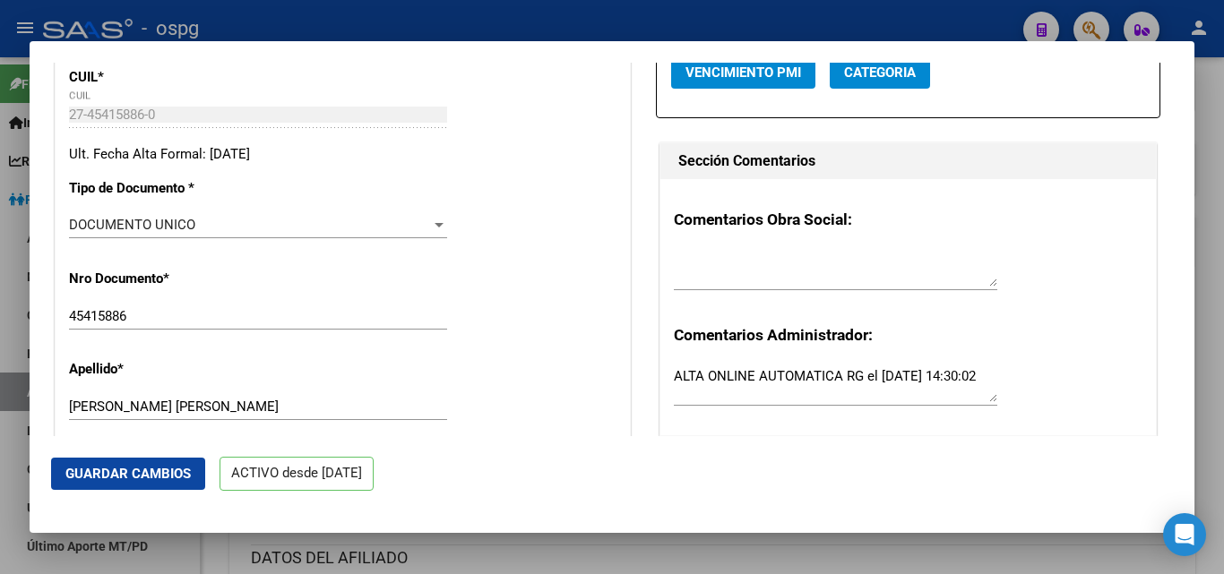
scroll to position [368, 0]
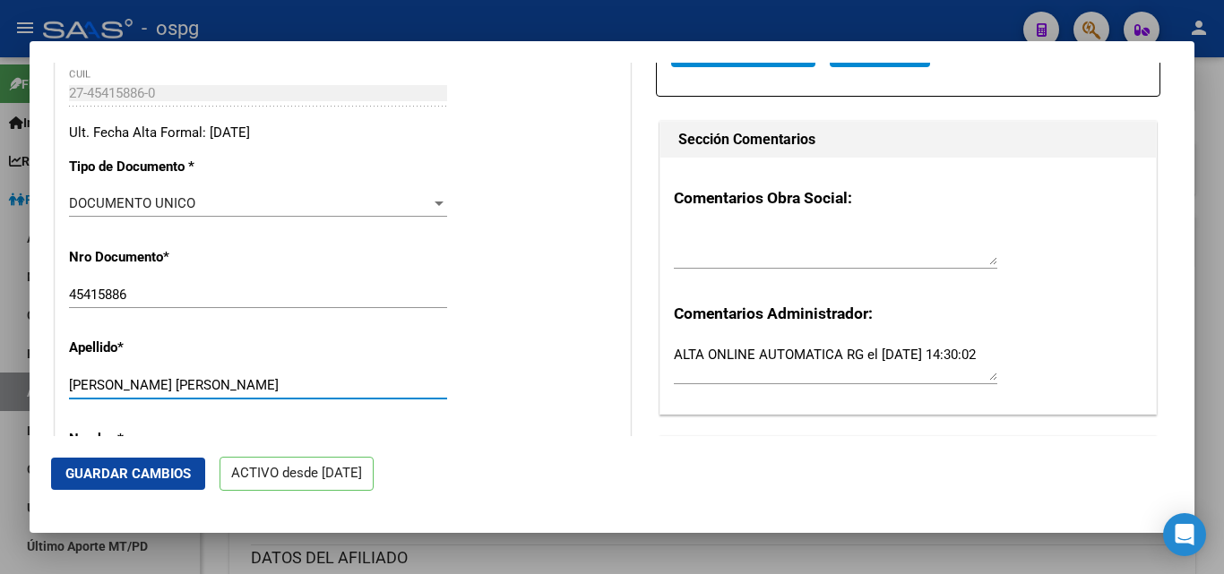
drag, startPoint x: 303, startPoint y: 402, endPoint x: 174, endPoint y: 392, distance: 129.4
click at [174, 392] on input "[PERSON_NAME] [PERSON_NAME]" at bounding box center [258, 385] width 378 height 16
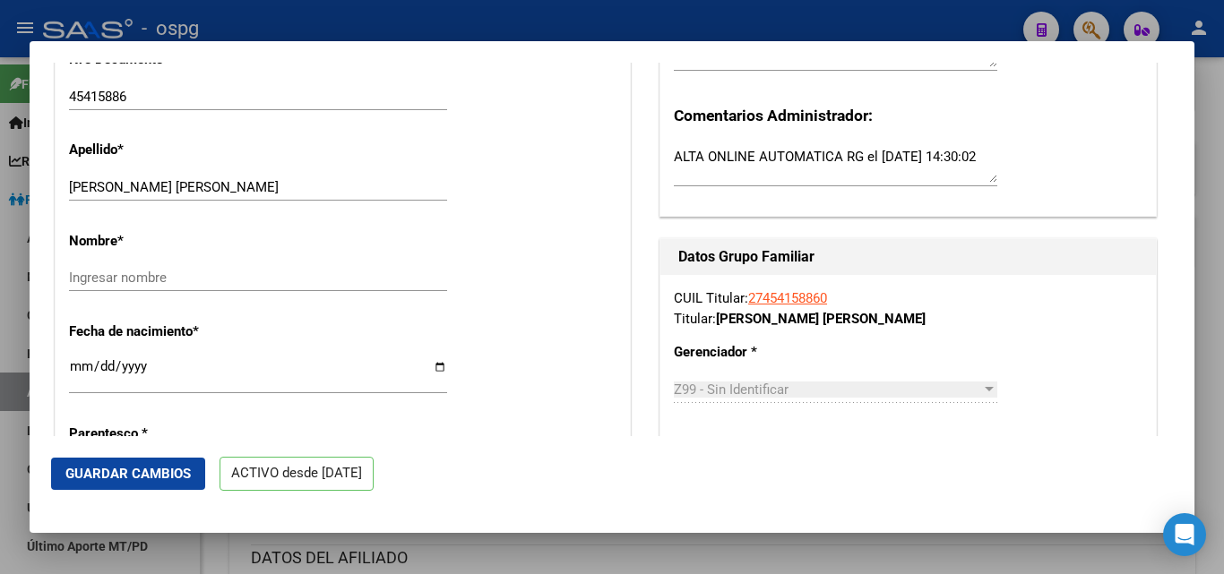
scroll to position [573, 0]
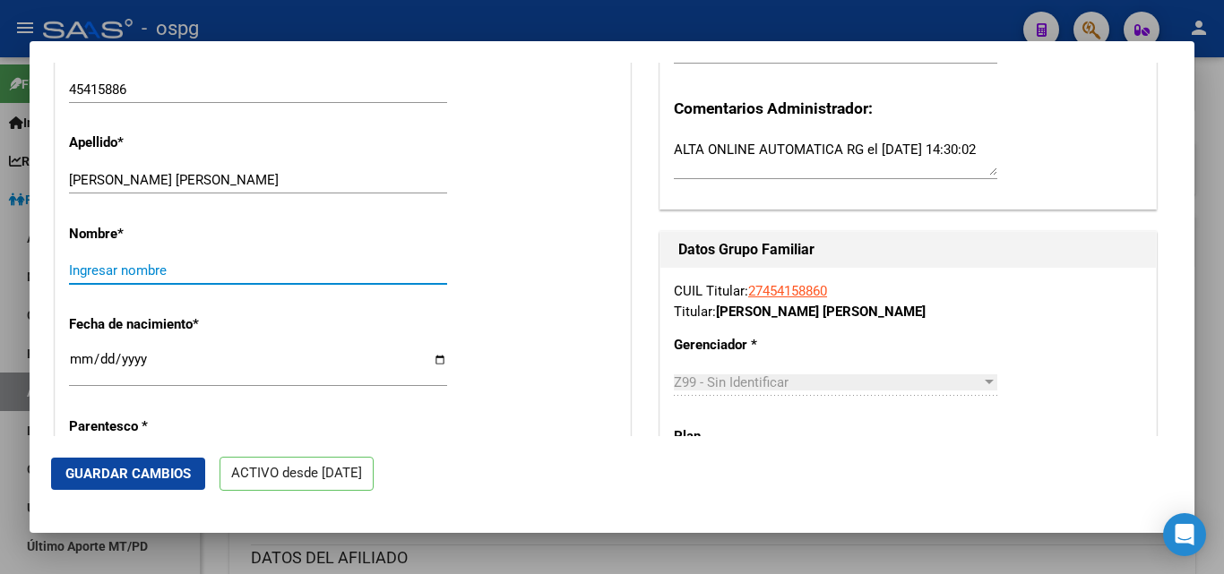
paste input "[PERSON_NAME]"
type input "[PERSON_NAME]"
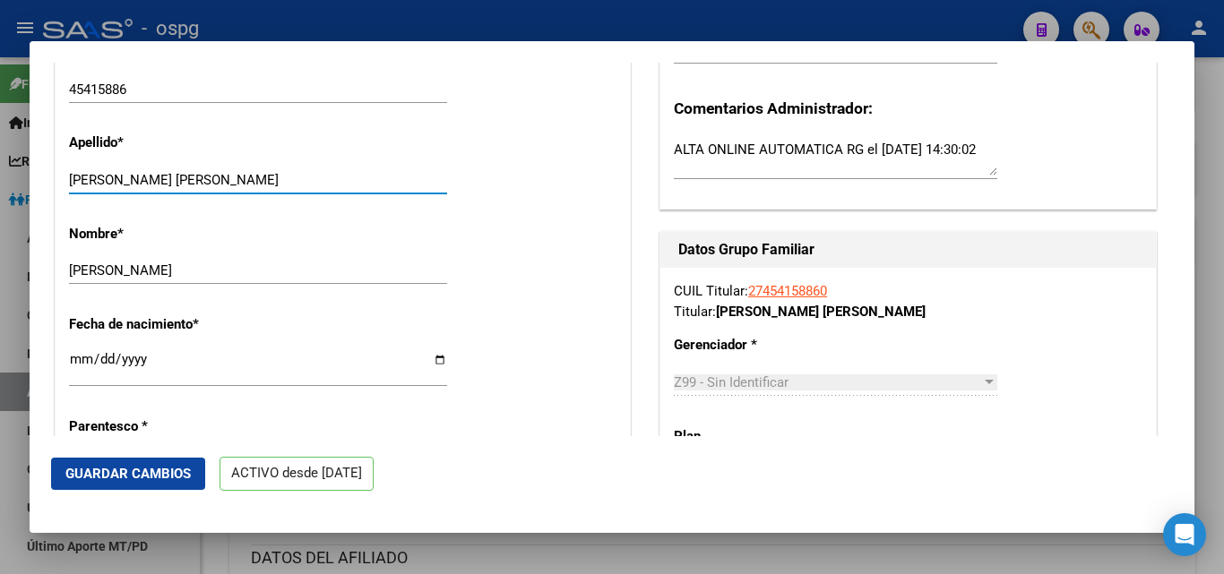
drag, startPoint x: 300, startPoint y: 199, endPoint x: 175, endPoint y: 202, distance: 125.5
click at [175, 194] on div "[PERSON_NAME] [PERSON_NAME] Ingresar apellido" at bounding box center [258, 180] width 378 height 27
type input "[PERSON_NAME]"
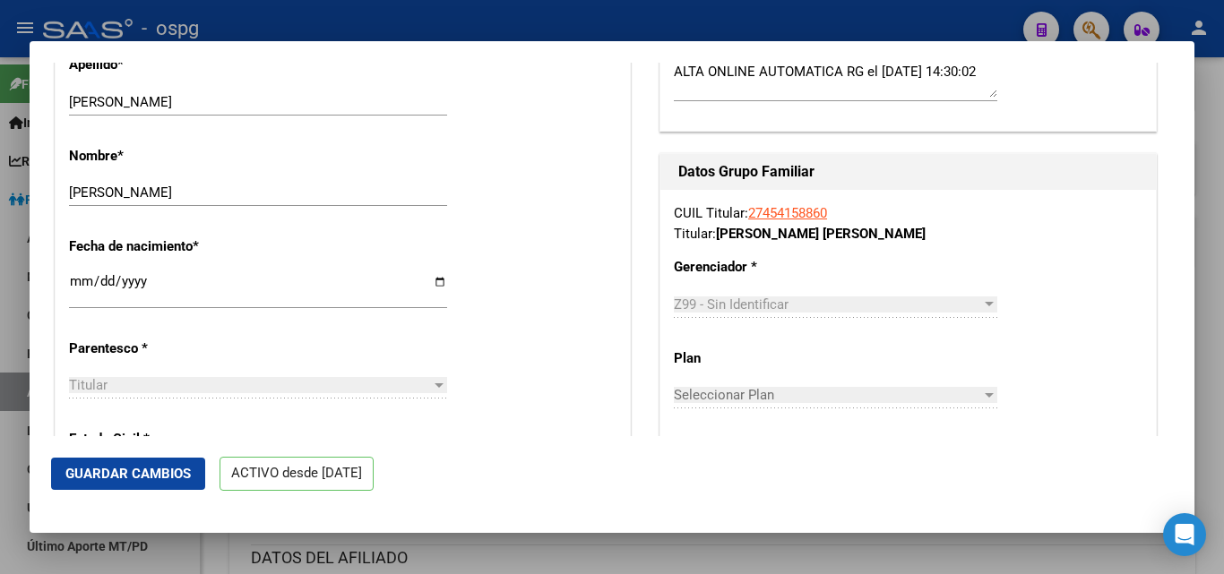
scroll to position [849, 0]
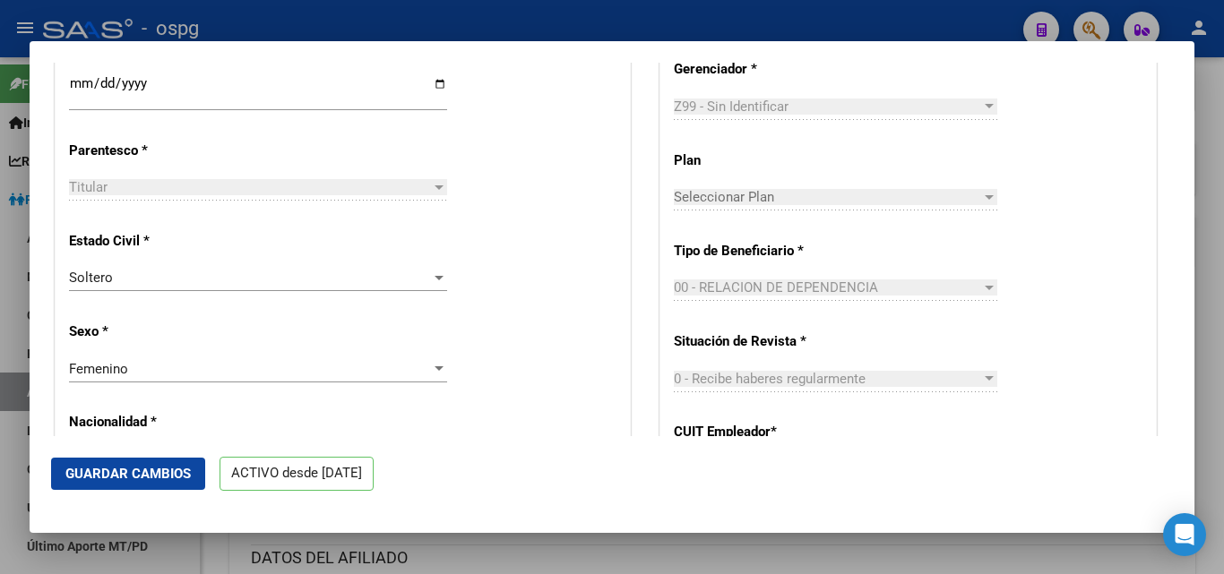
click at [981, 204] on div at bounding box center [989, 197] width 16 height 14
click at [118, 478] on span "Guardar Cambios" at bounding box center [127, 474] width 125 height 16
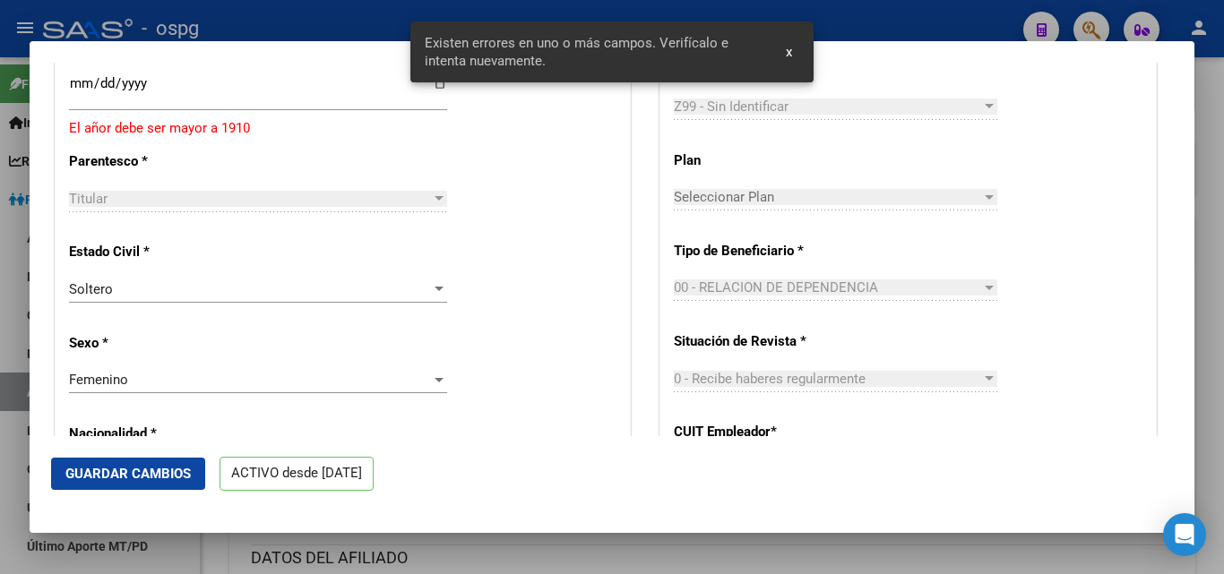
click at [794, 50] on button "x" at bounding box center [788, 52] width 35 height 32
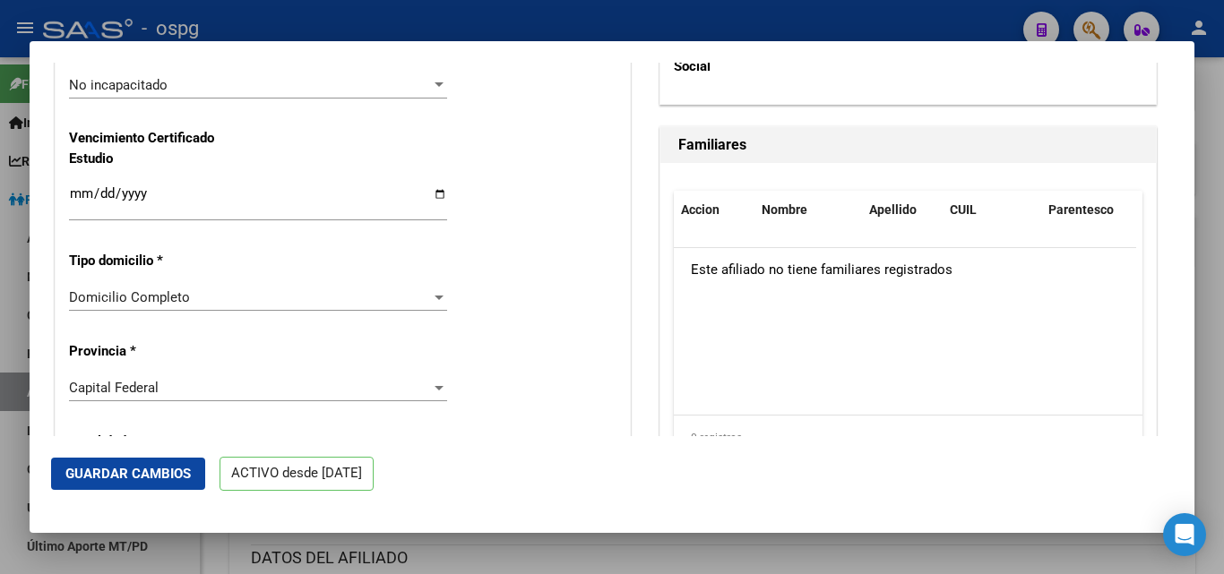
scroll to position [1340, 0]
